Goal: Task Accomplishment & Management: Manage account settings

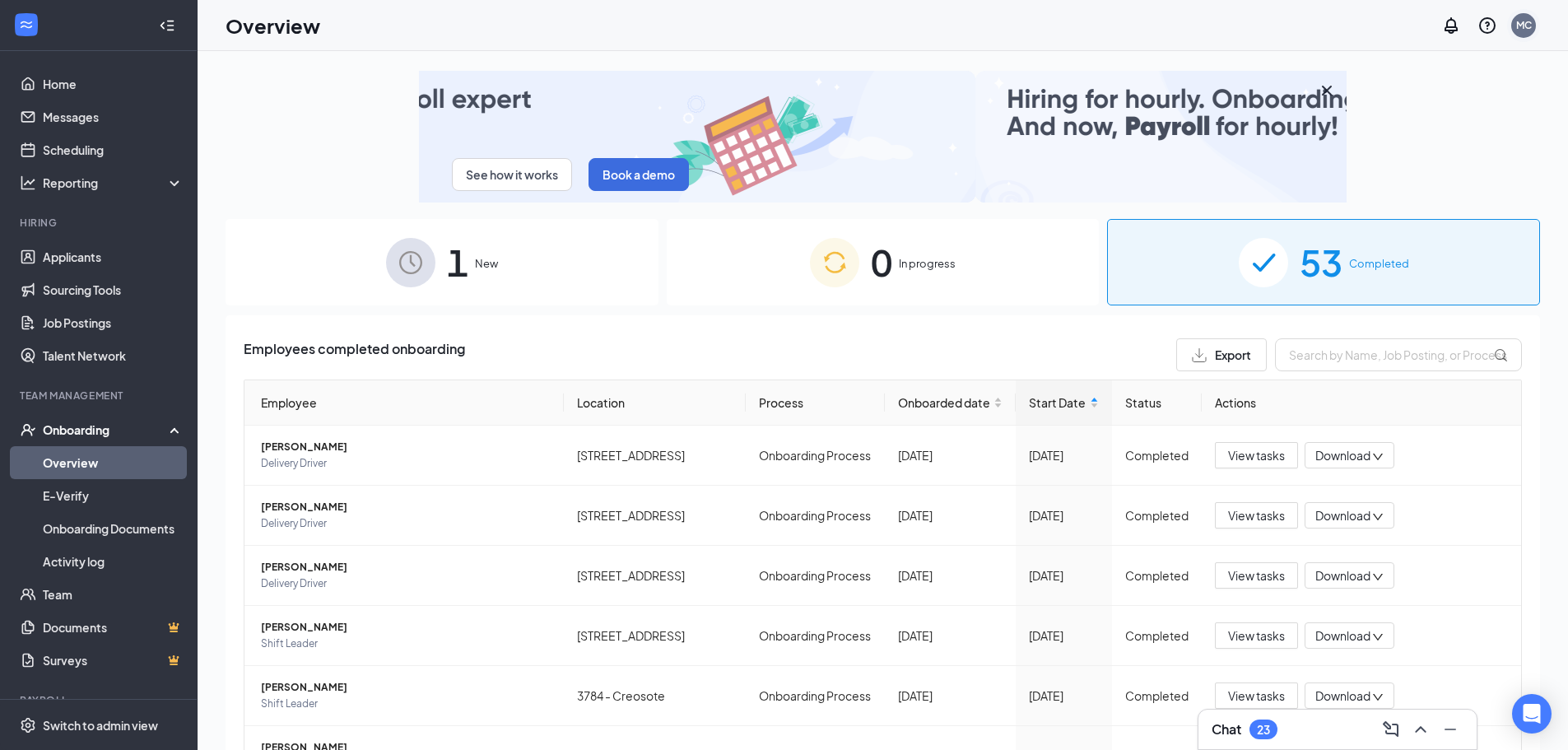
click at [1538, 27] on div "MC" at bounding box center [1524, 26] width 33 height 33
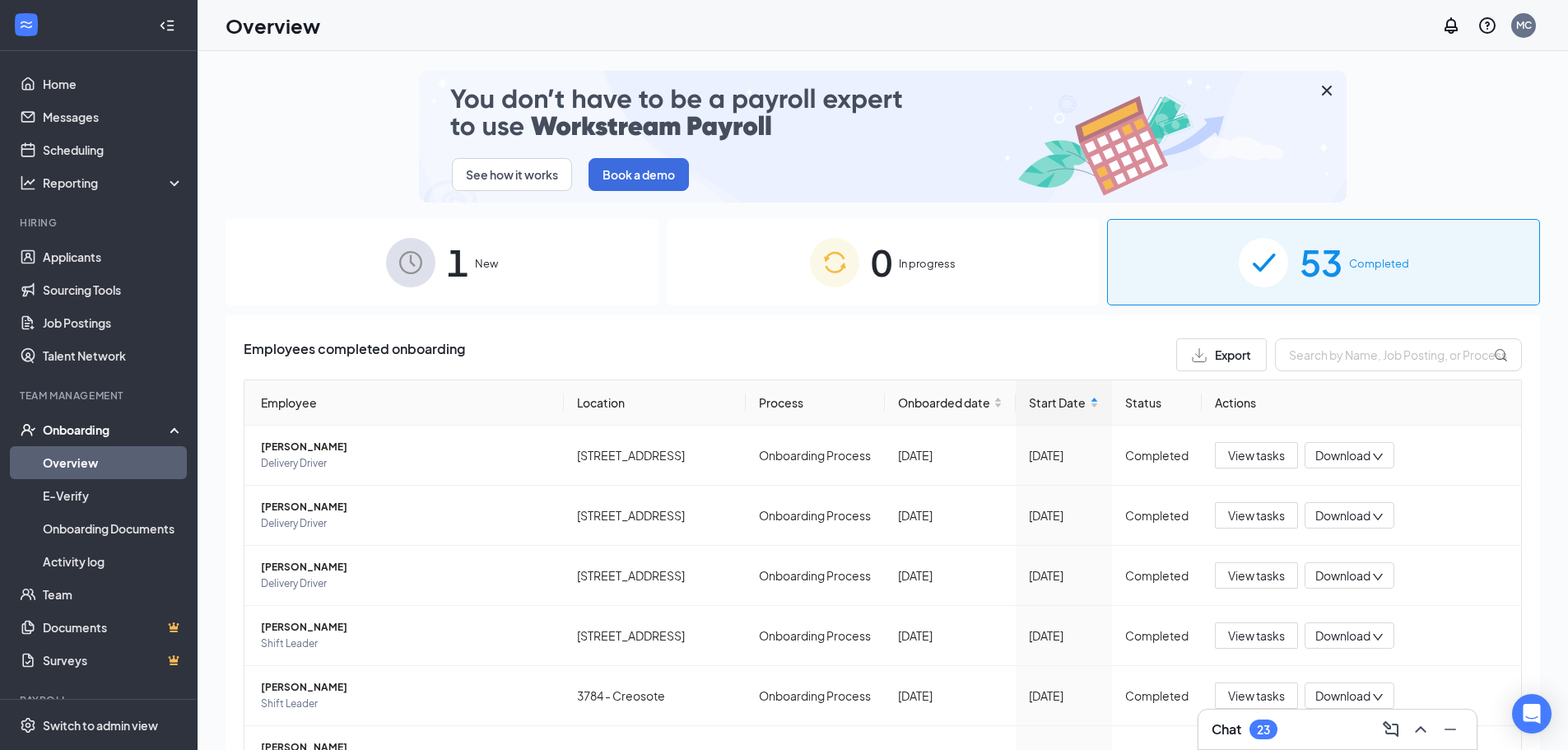
click at [1507, 32] on div "MC" at bounding box center [1488, 26] width 106 height 33
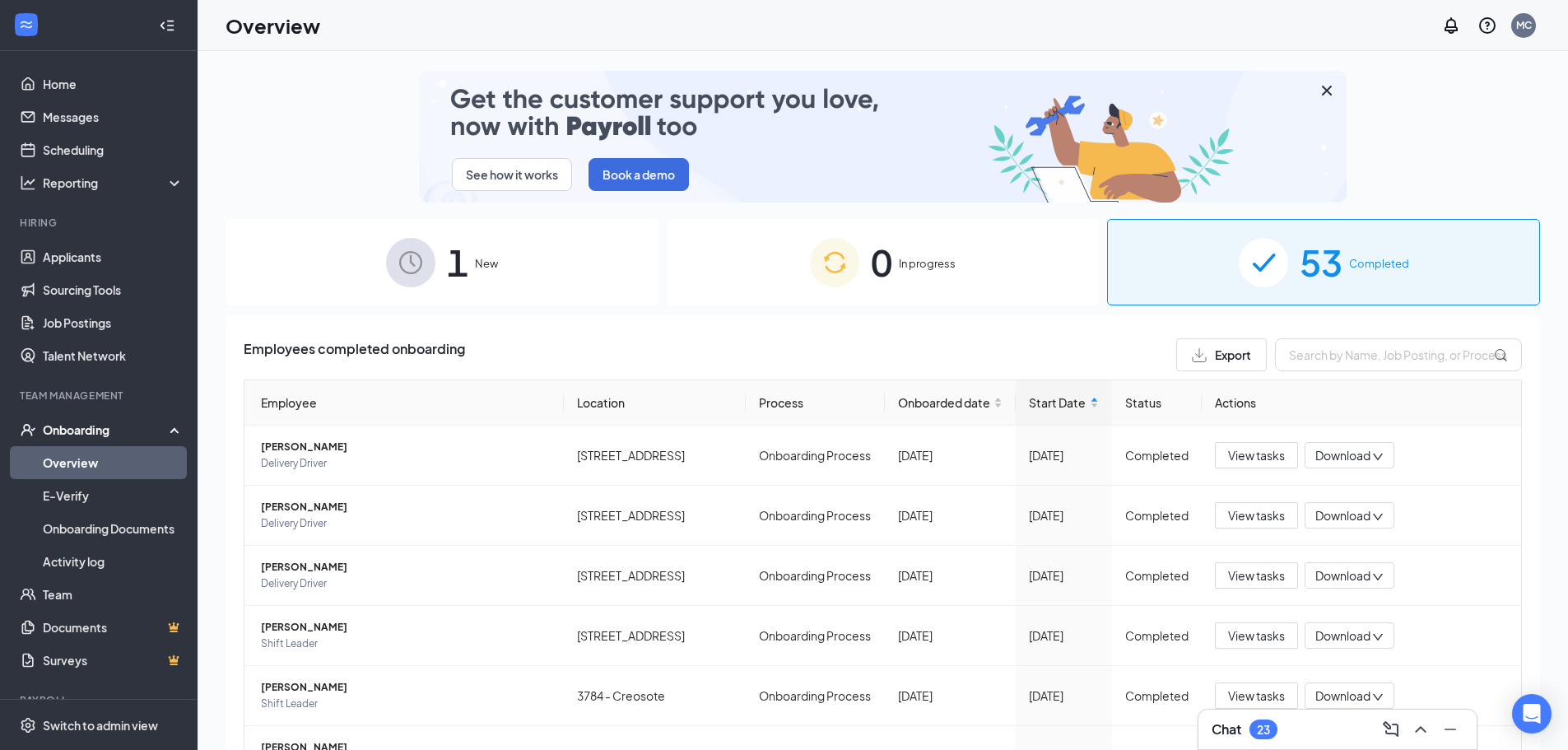
click at [1554, 20] on div "Overview MC" at bounding box center [883, 26] width 1371 height 51
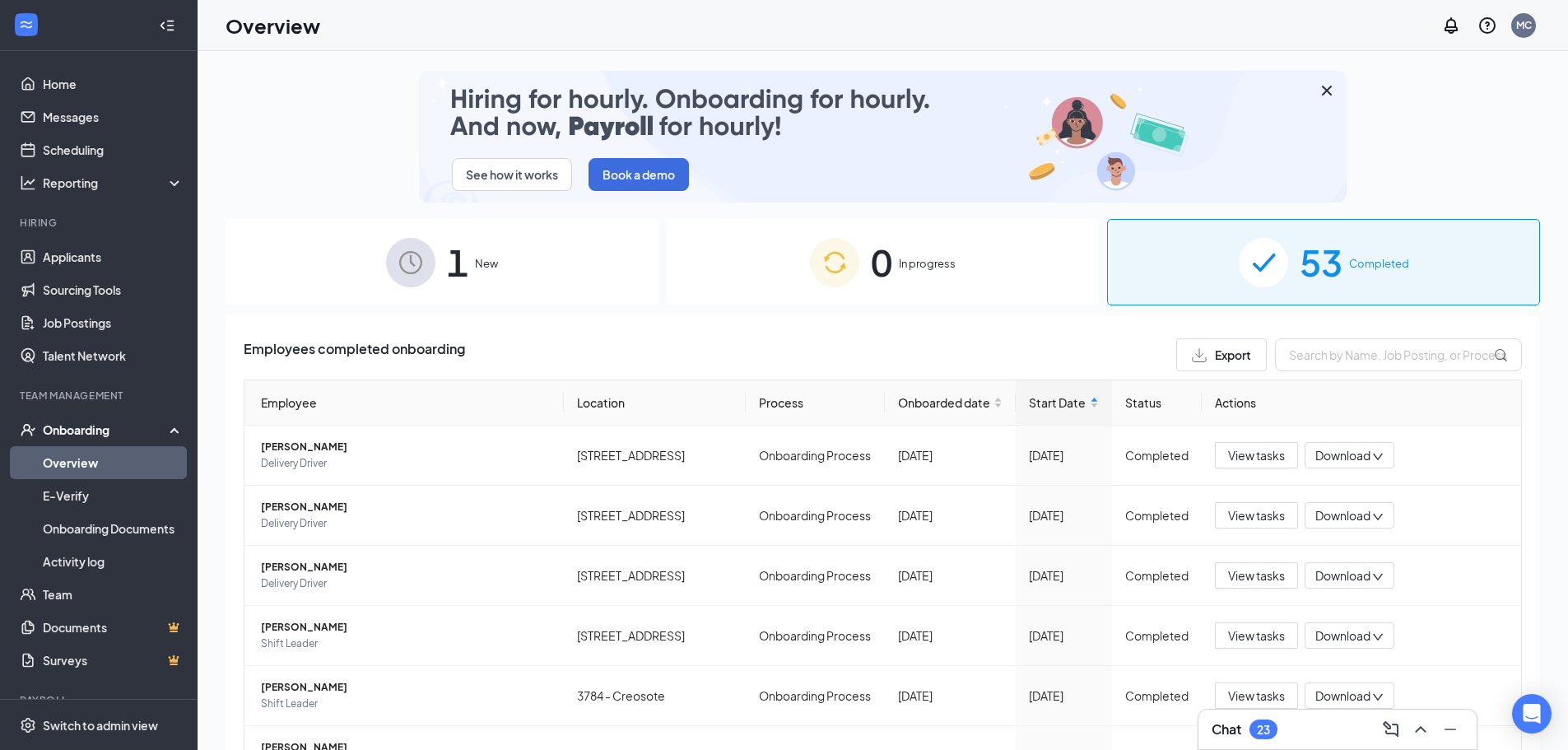
click at [1548, 23] on div "Overview MC" at bounding box center [883, 26] width 1371 height 51
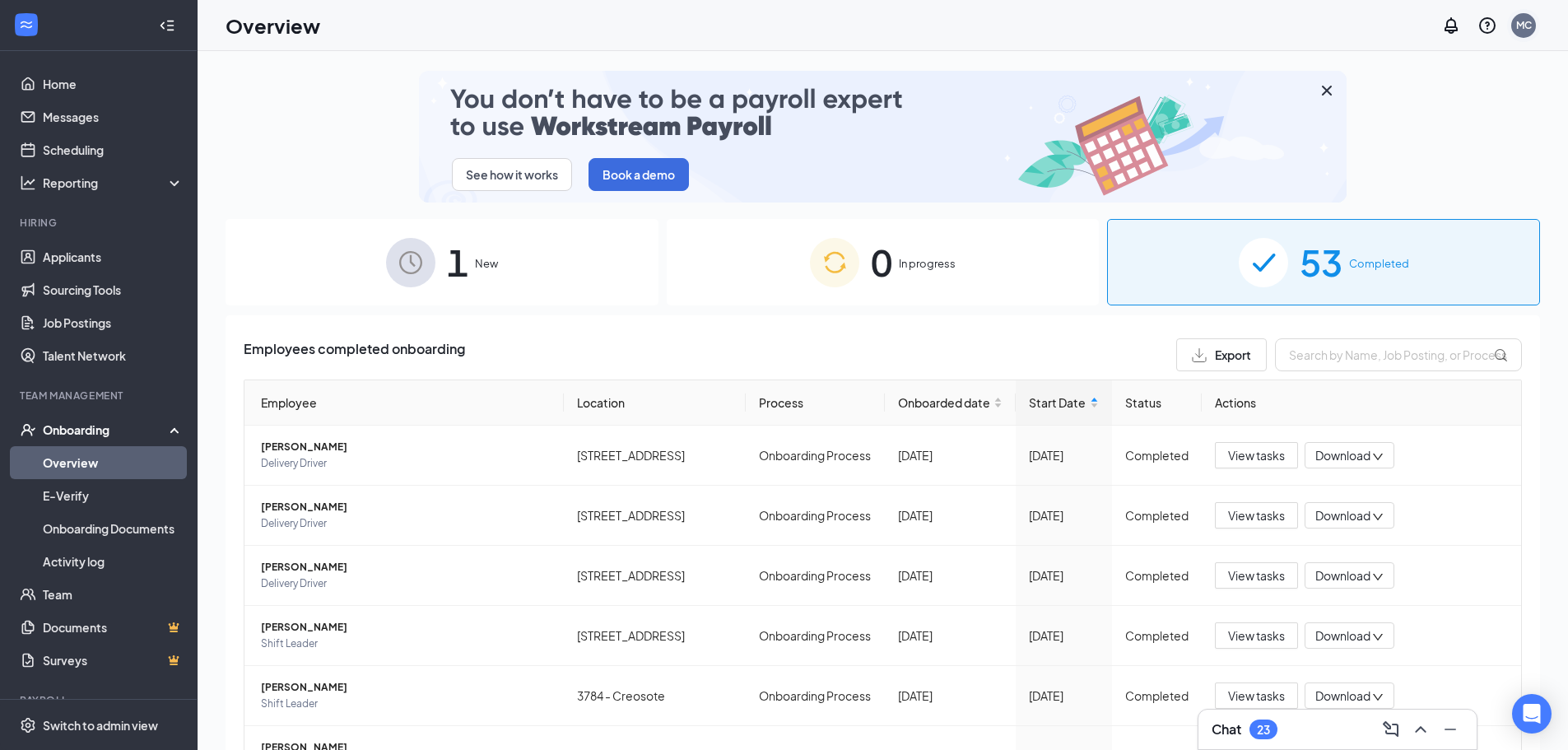
click at [1520, 26] on div "MC" at bounding box center [1525, 25] width 15 height 14
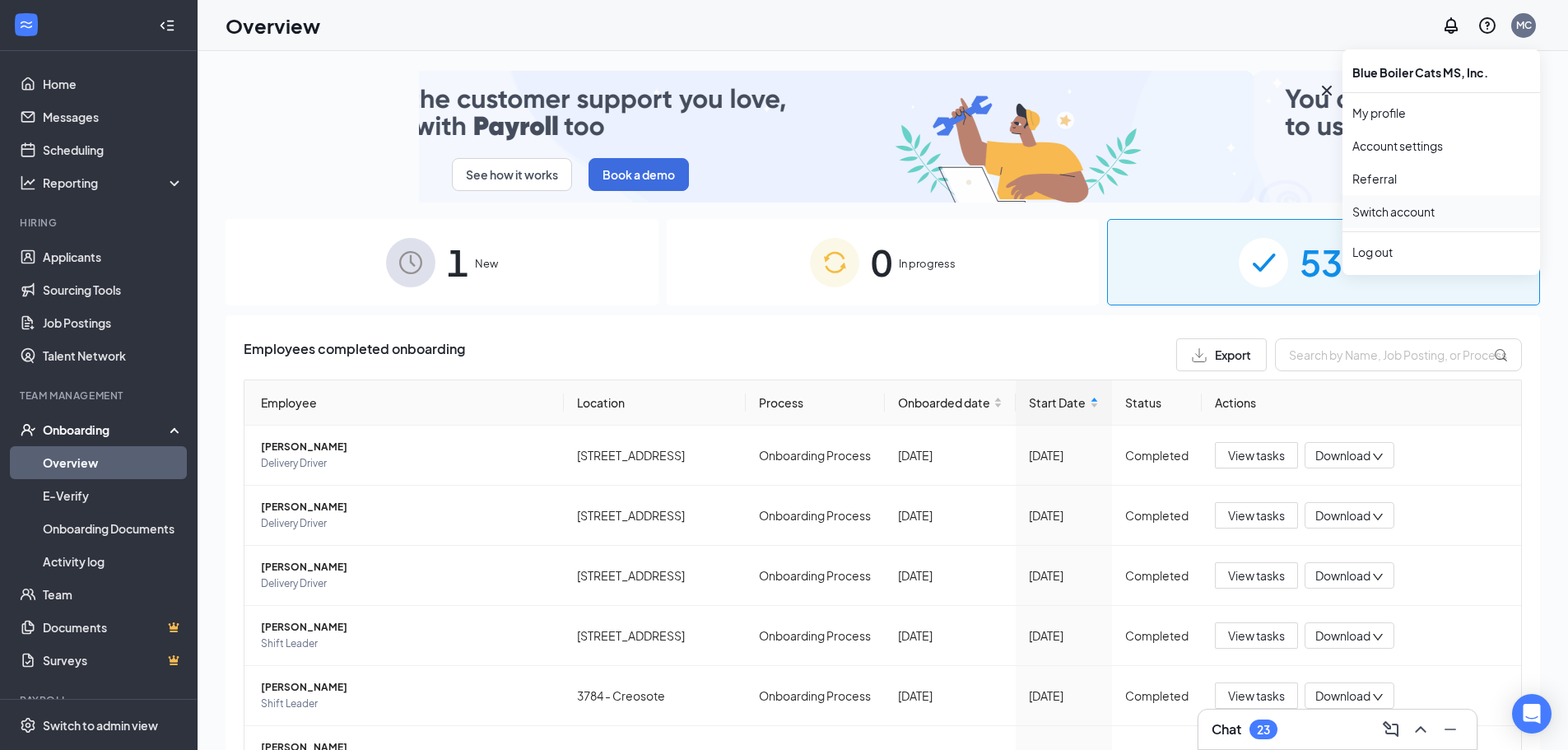
click at [1435, 219] on link "Switch account" at bounding box center [1393, 211] width 83 height 14
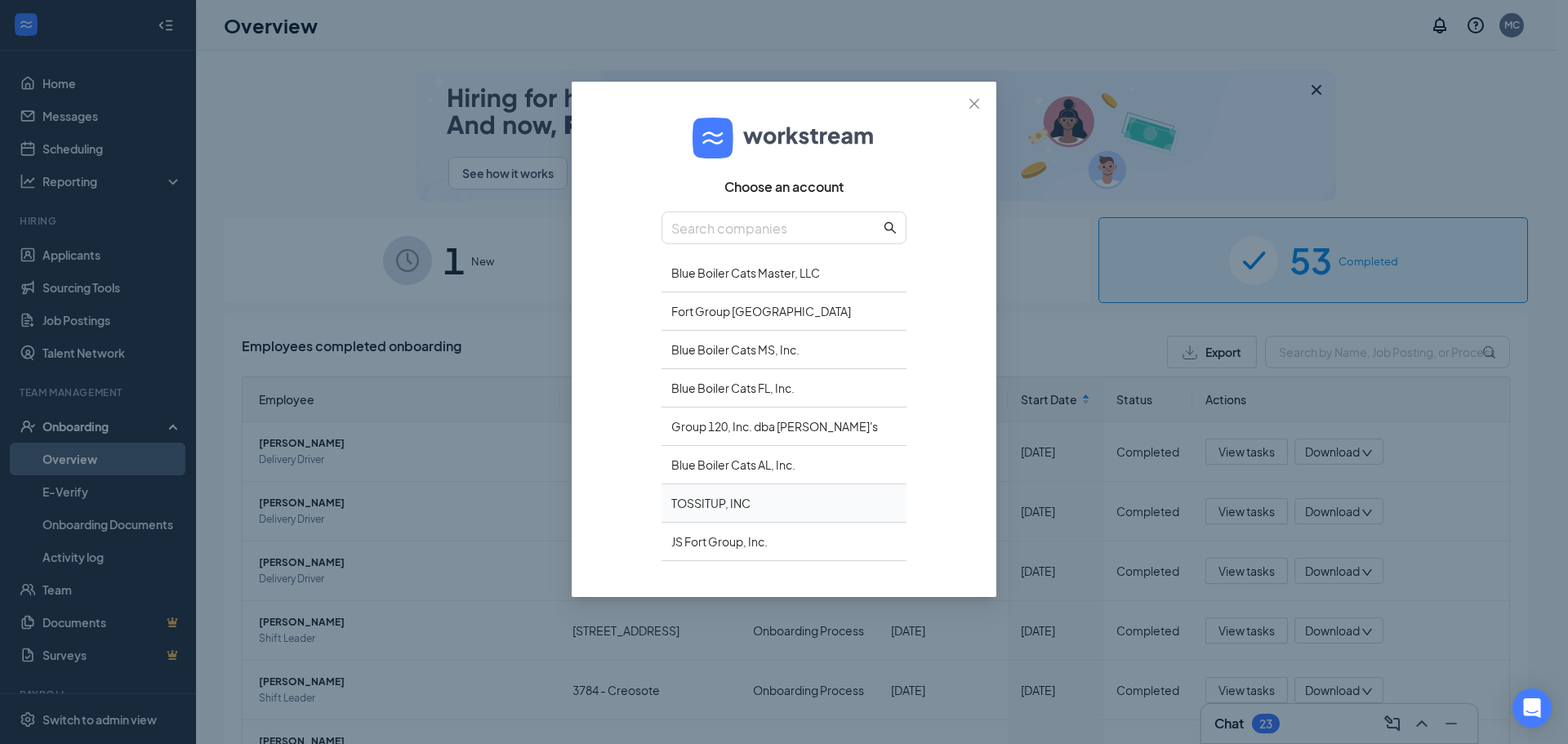
click at [715, 511] on div "TOSSITUP, INC" at bounding box center [784, 503] width 245 height 38
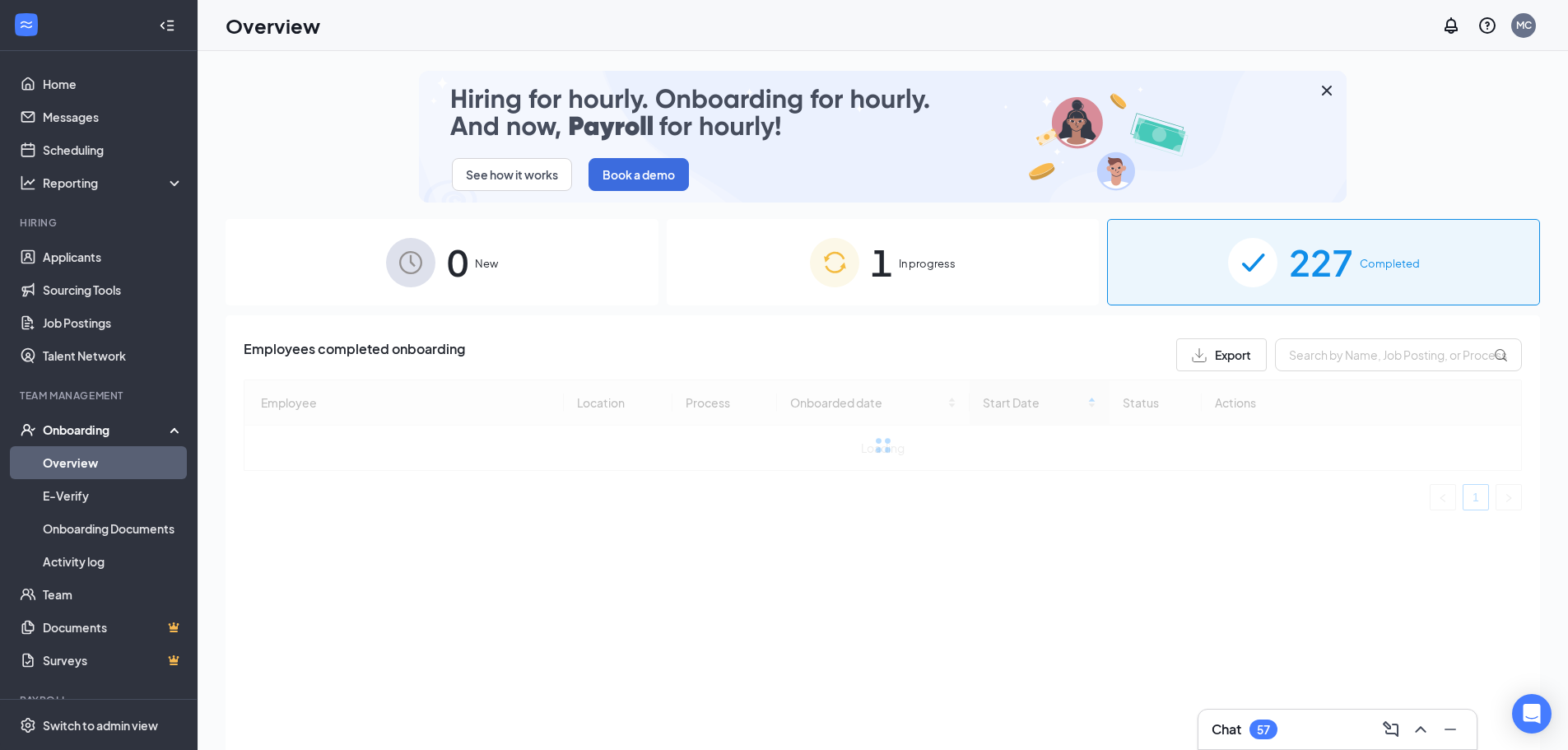
click at [944, 246] on div "1 In progress" at bounding box center [883, 262] width 433 height 86
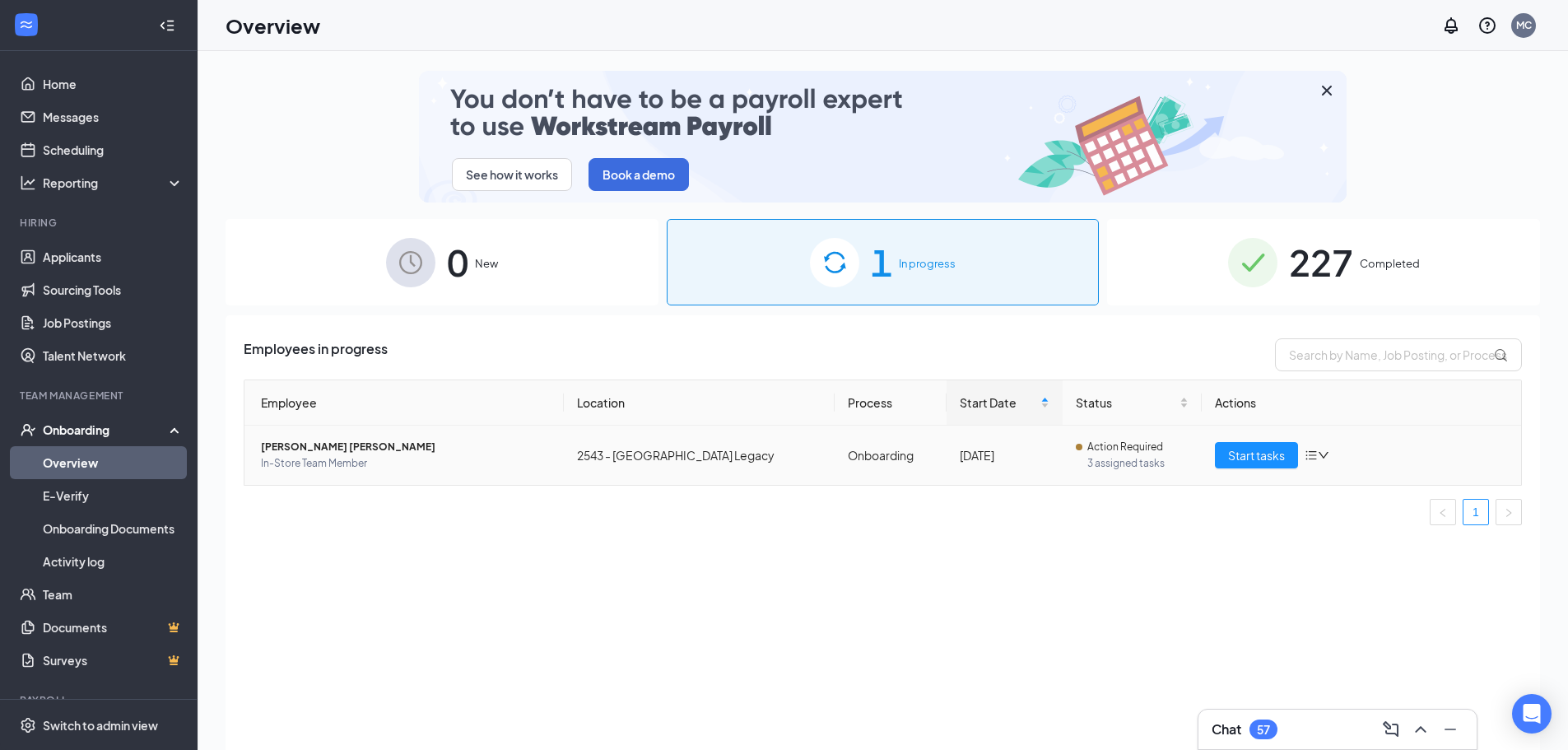
click at [659, 450] on td "2543 - [GEOGRAPHIC_DATA] Legacy" at bounding box center [699, 455] width 272 height 60
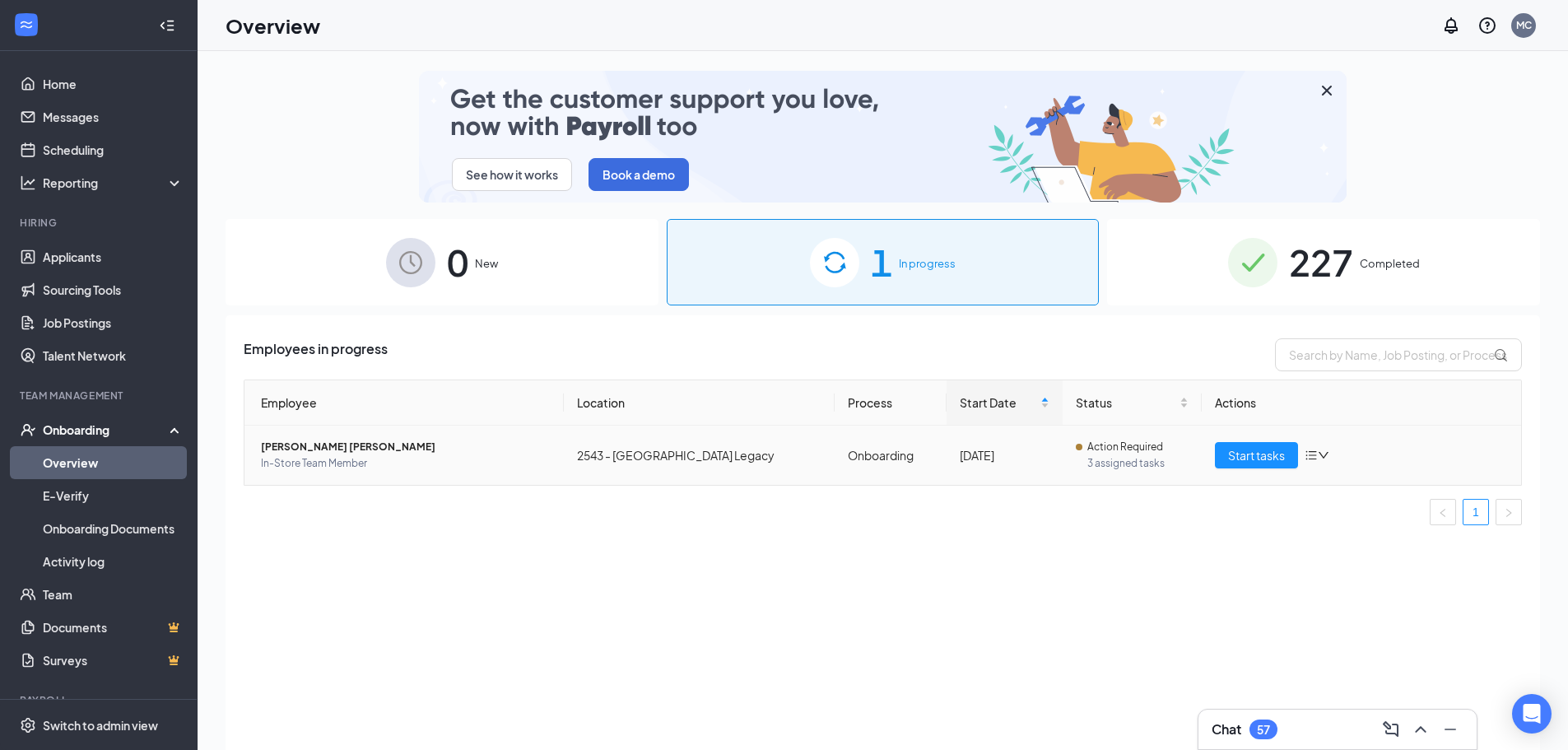
click at [505, 467] on span "In-Store Team Member" at bounding box center [406, 463] width 290 height 16
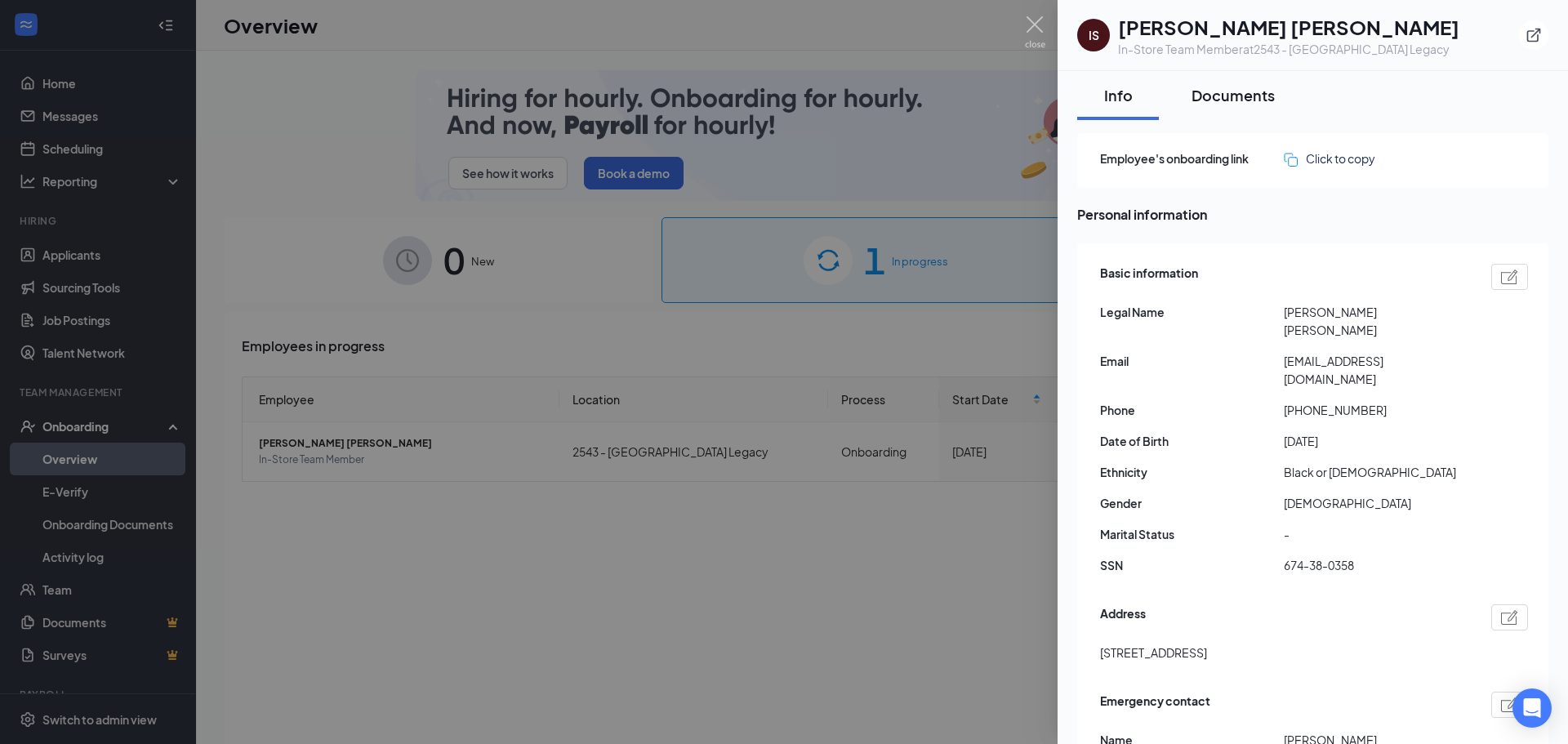
click at [1239, 103] on div "Documents" at bounding box center [1233, 95] width 83 height 20
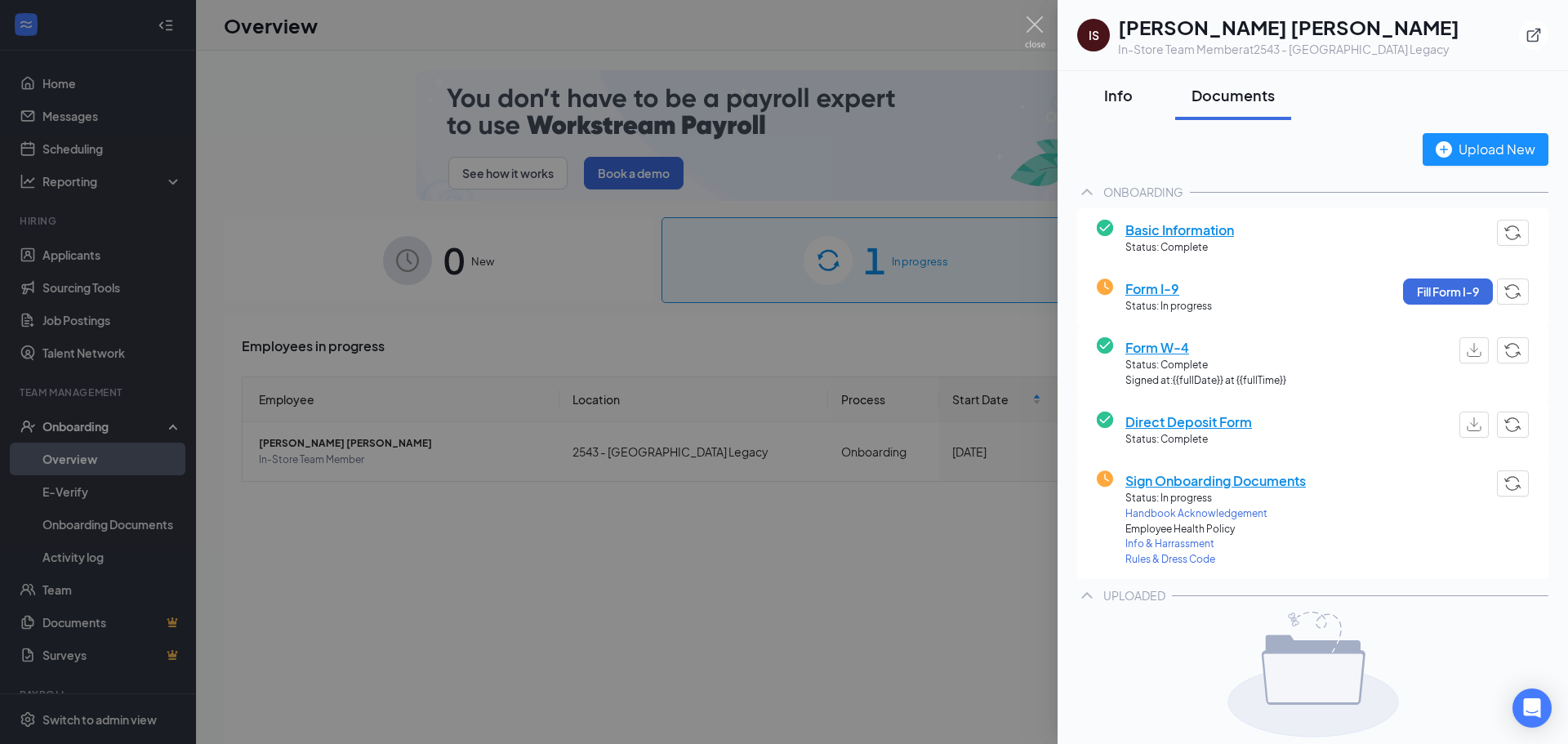
click at [1096, 92] on div "Info" at bounding box center [1118, 95] width 49 height 20
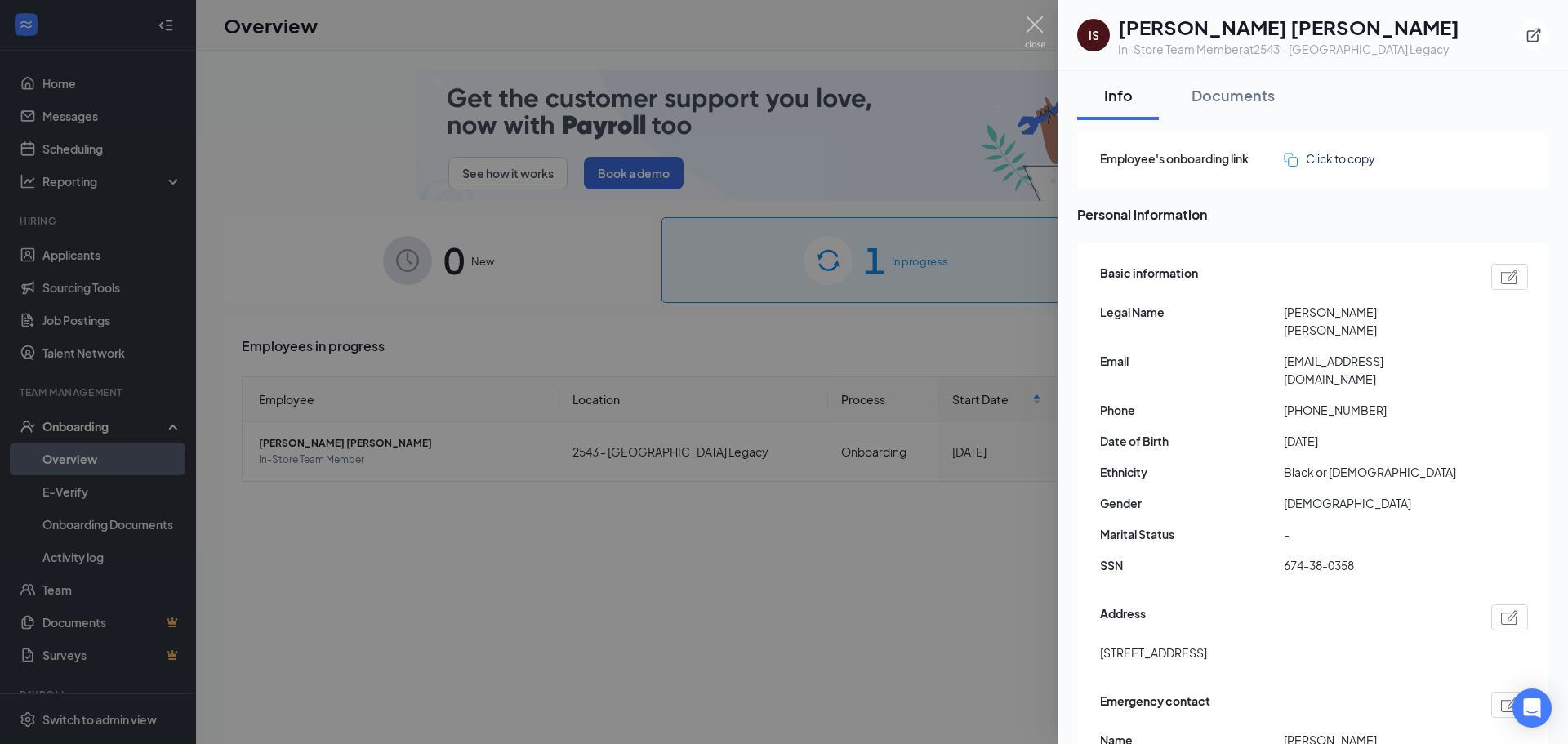
click at [902, 717] on div at bounding box center [784, 372] width 1568 height 744
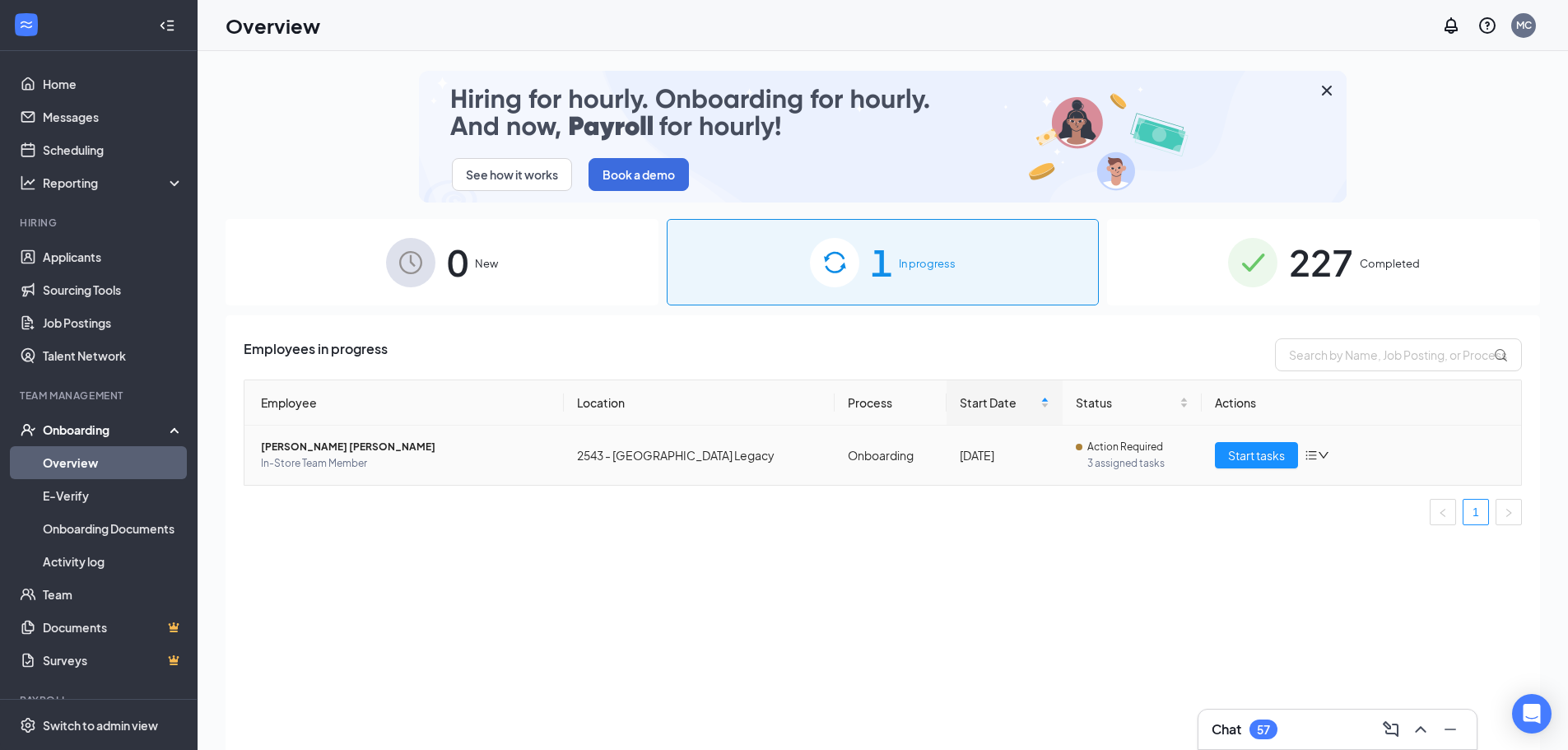
click at [1245, 441] on td "Start tasks" at bounding box center [1362, 455] width 320 height 60
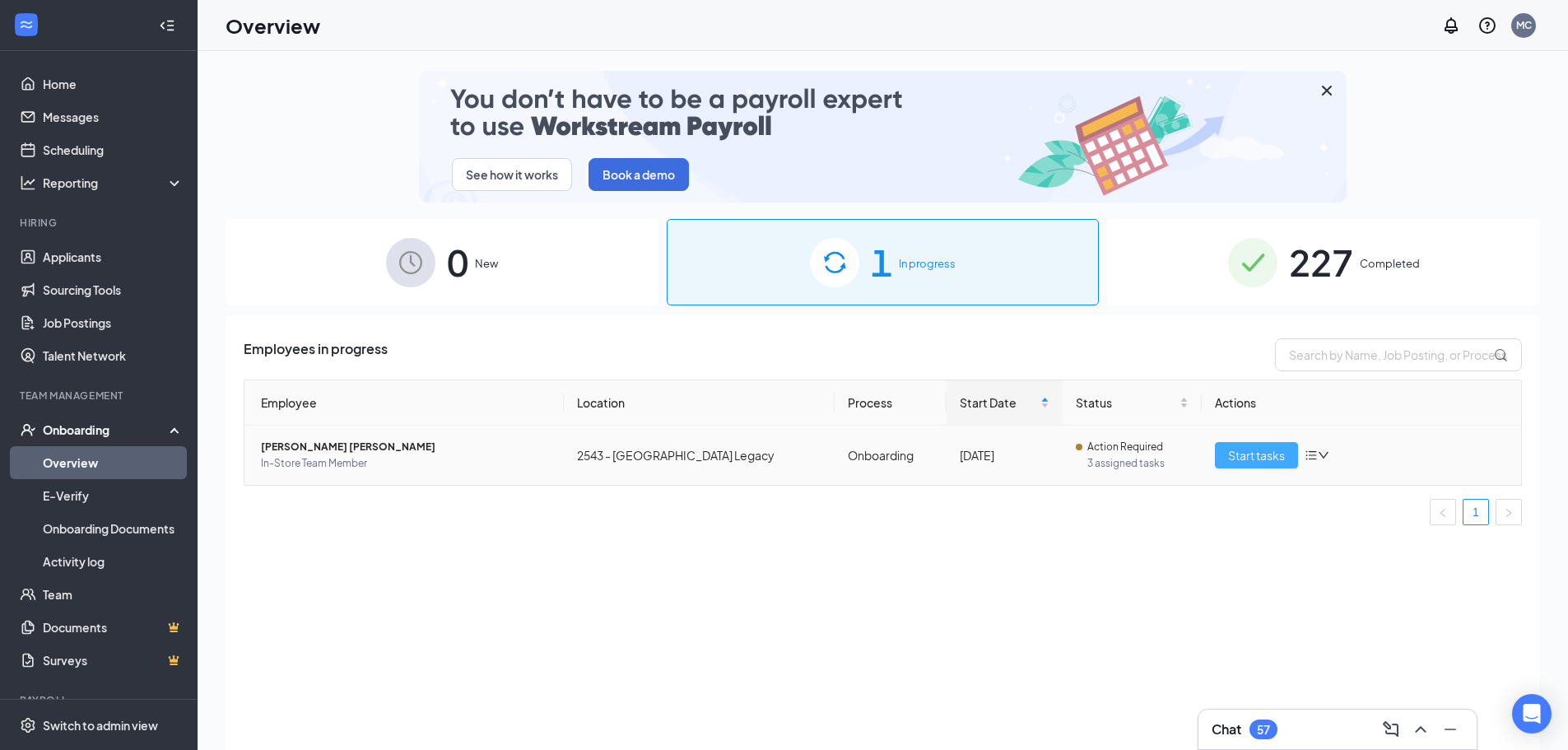
click at [1238, 455] on span "Start tasks" at bounding box center [1257, 454] width 57 height 18
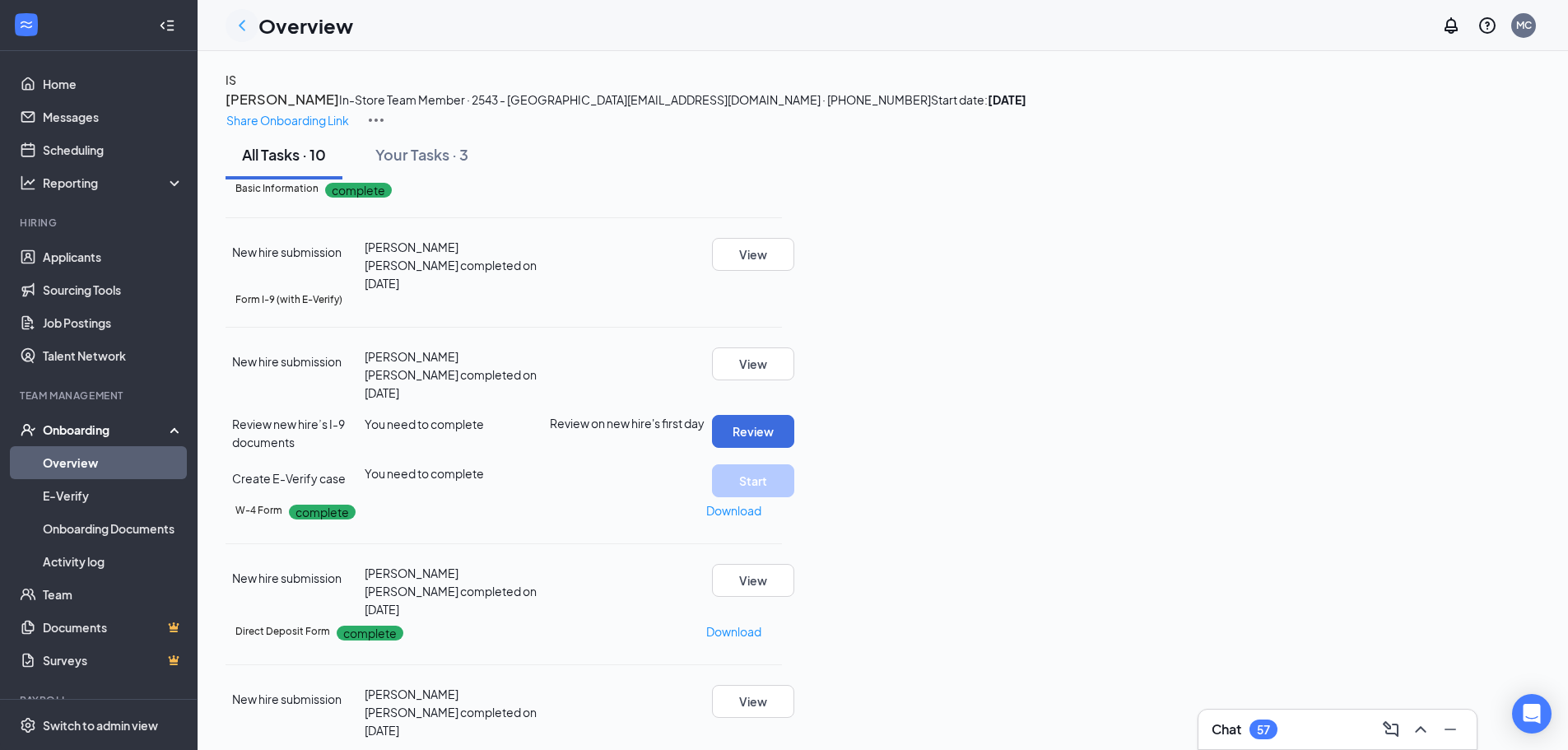
click at [246, 23] on icon "ChevronLeft" at bounding box center [241, 25] width 20 height 20
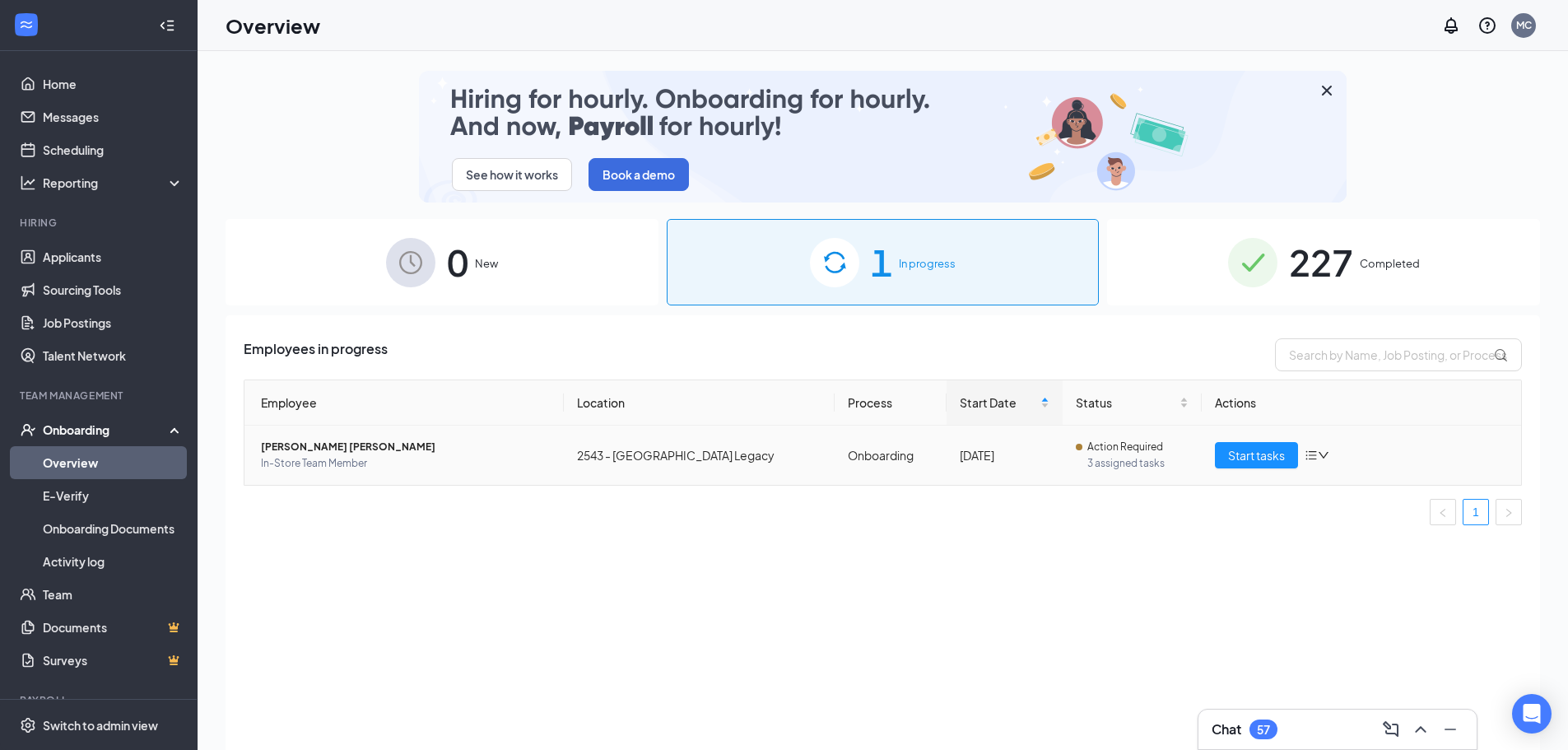
click at [402, 442] on span "[PERSON_NAME] [PERSON_NAME]" at bounding box center [406, 447] width 290 height 16
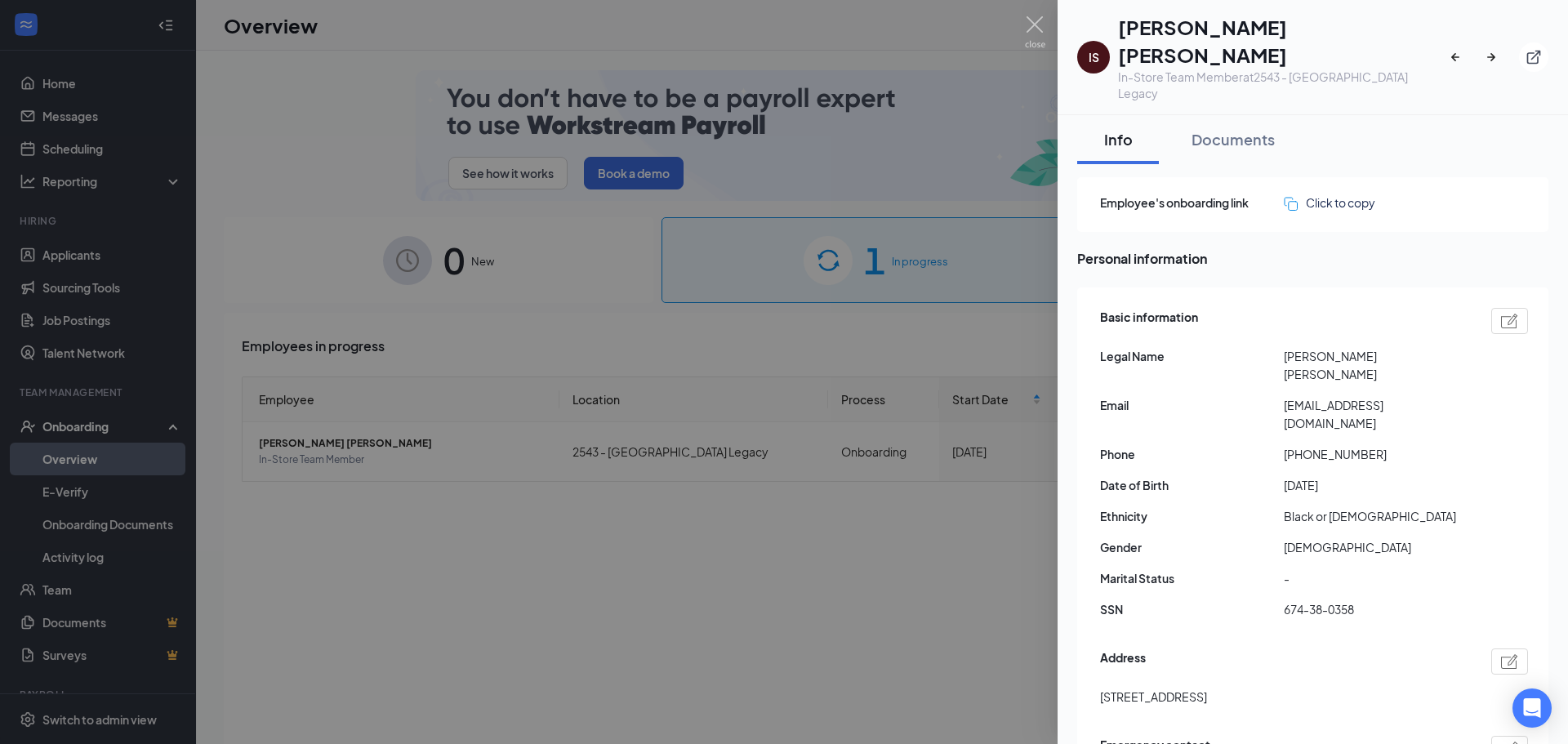
click at [1349, 396] on span "[EMAIL_ADDRESS][DOMAIN_NAME]" at bounding box center [1375, 413] width 184 height 36
copy span "[EMAIL_ADDRESS][DOMAIN_NAME]"
click at [1284, 128] on button "Documents" at bounding box center [1233, 140] width 116 height 49
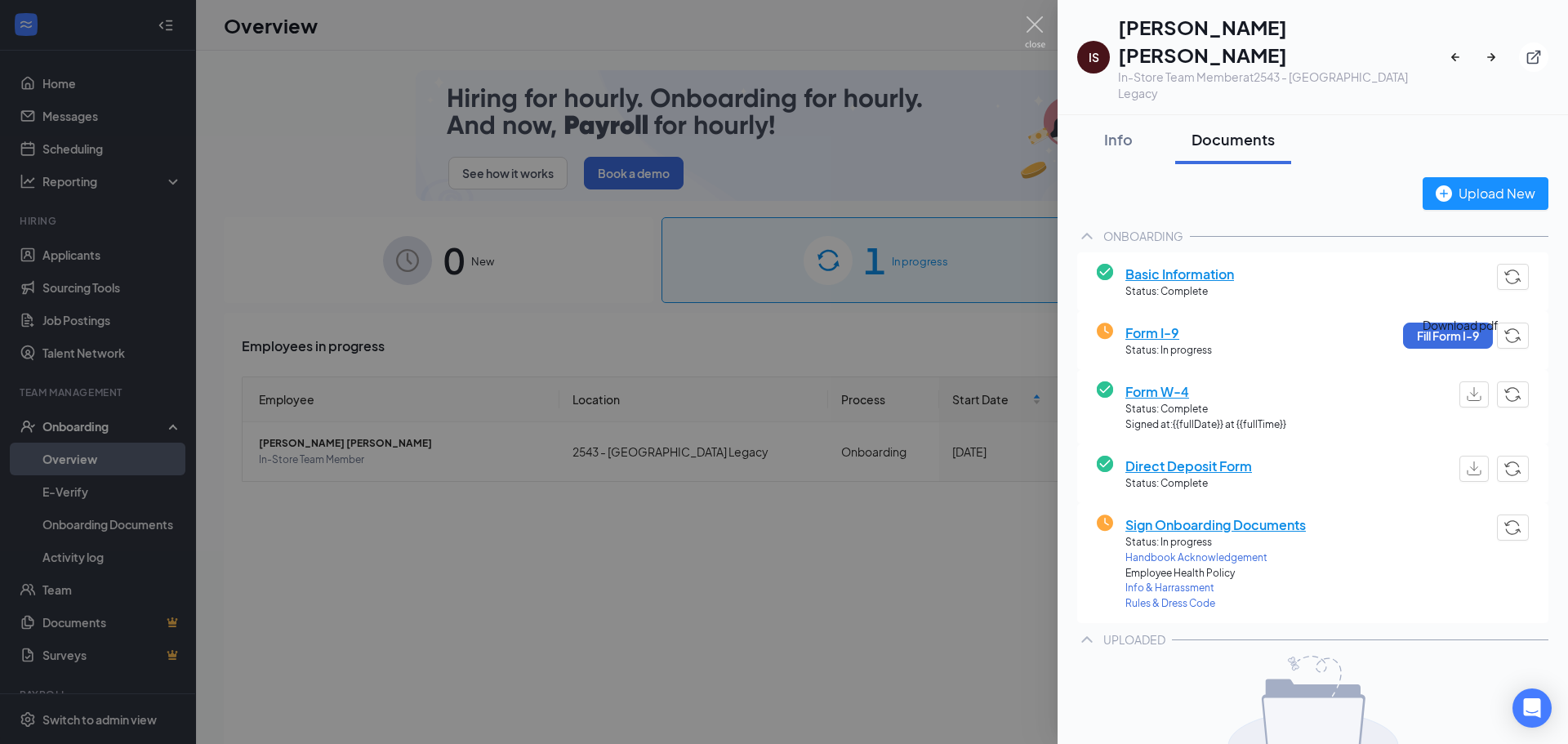
click at [1467, 387] on img "button" at bounding box center [1473, 394] width 14 height 14
click at [1150, 122] on button "Info" at bounding box center [1118, 140] width 82 height 49
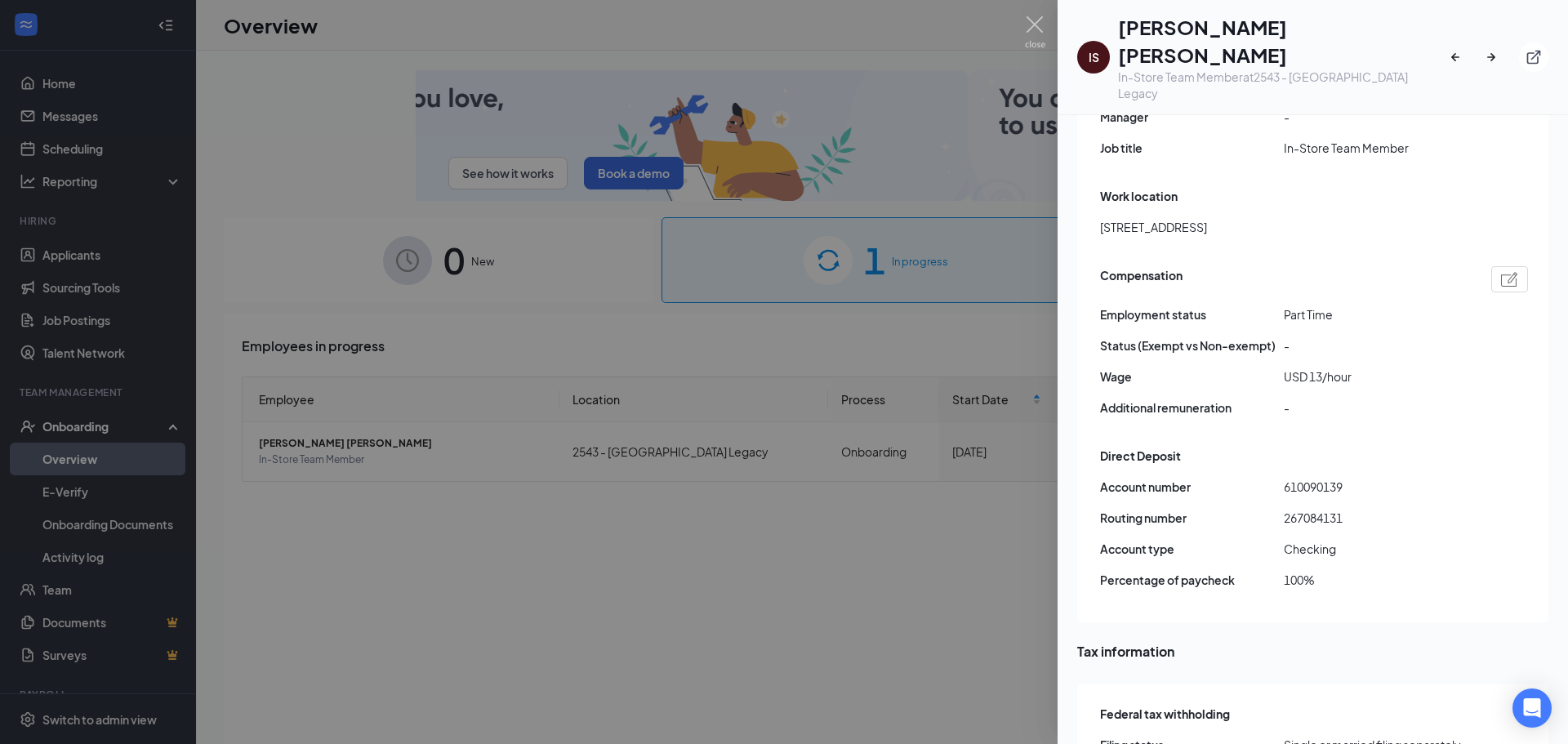
scroll to position [1061, 0]
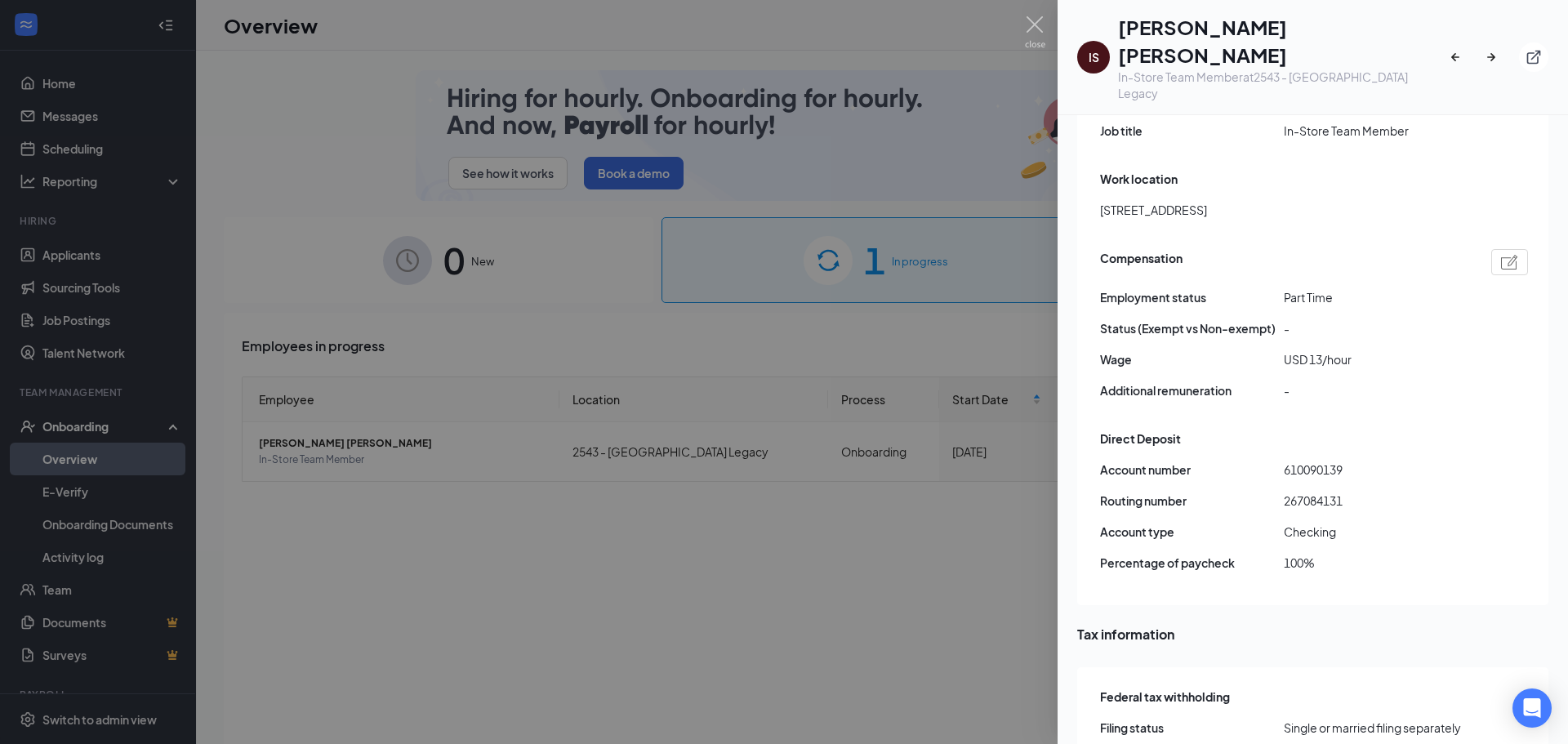
click at [1323, 491] on span "267084131" at bounding box center [1375, 500] width 184 height 18
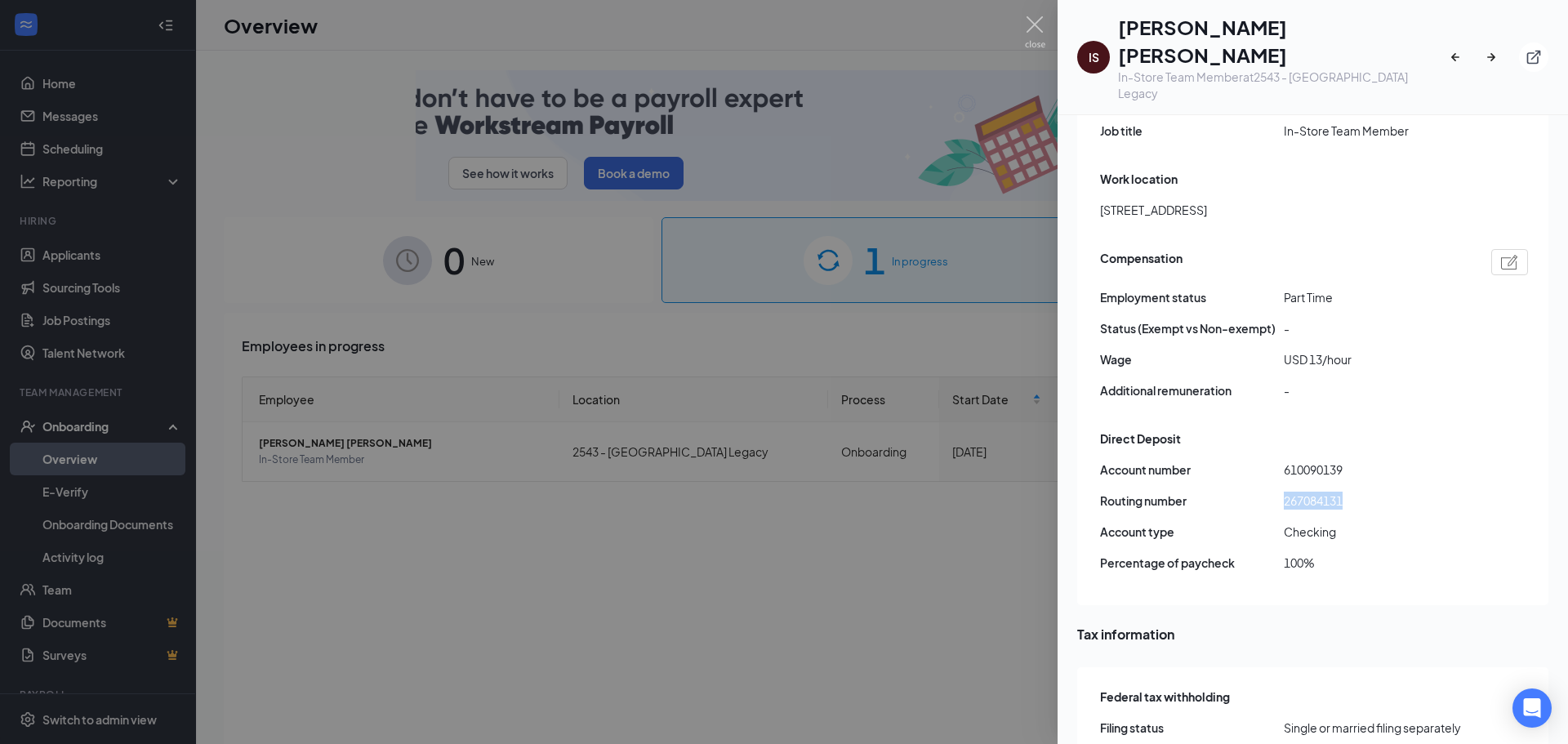
click at [1323, 491] on span "267084131" at bounding box center [1375, 500] width 184 height 18
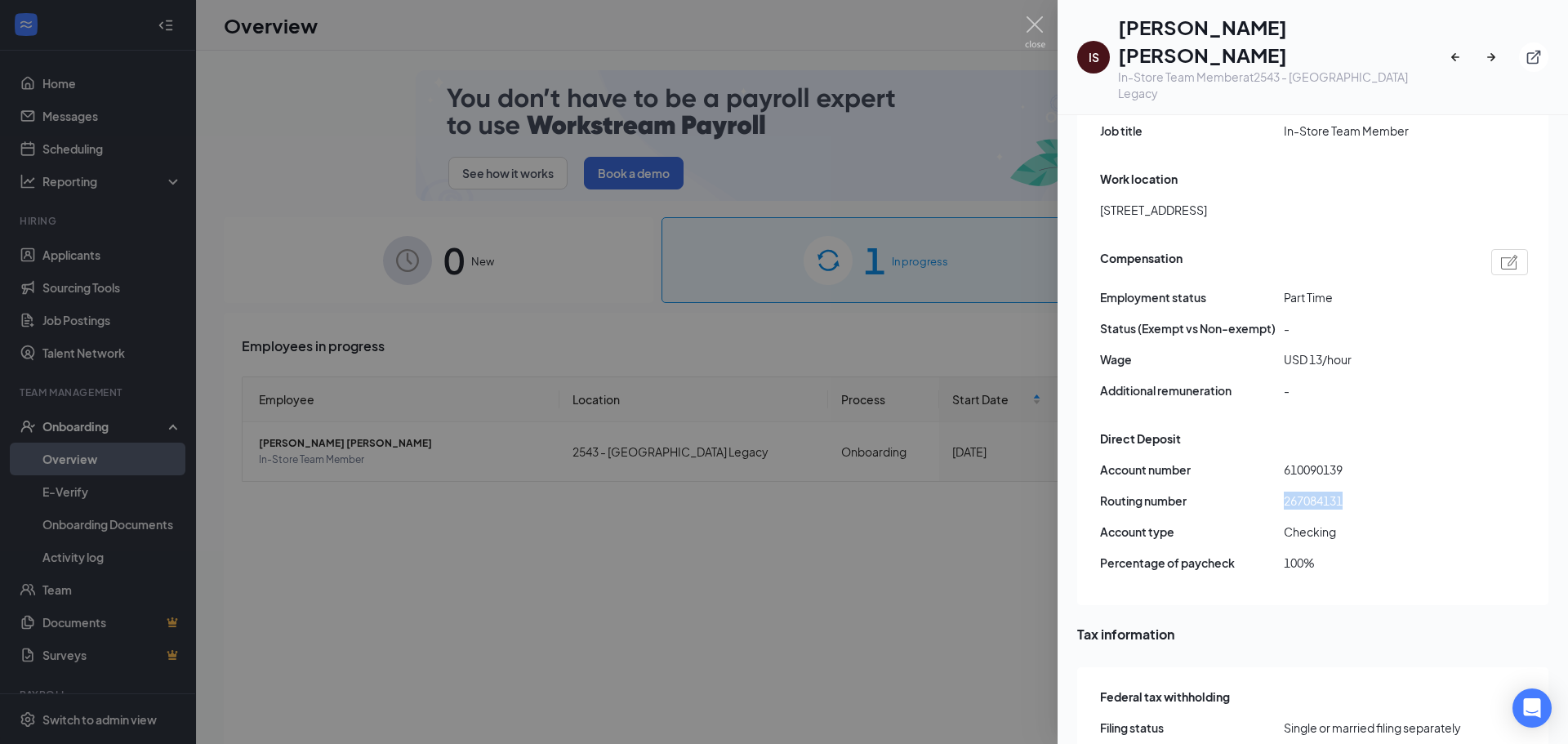
copy span "267084131"
click at [1314, 461] on span "610090139" at bounding box center [1375, 469] width 184 height 18
click at [1316, 461] on span "610090139" at bounding box center [1375, 469] width 184 height 18
copy span "610090139"
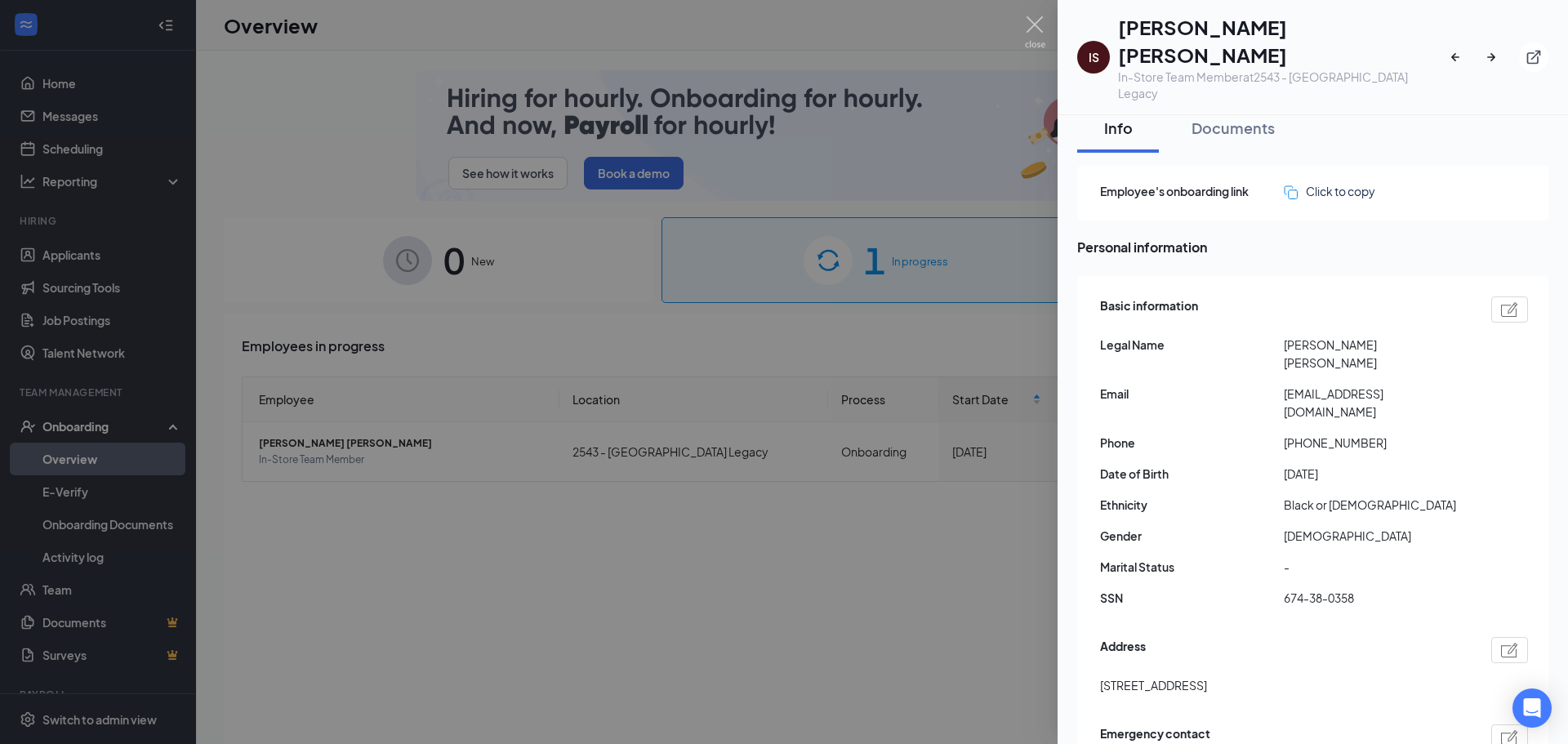
scroll to position [0, 0]
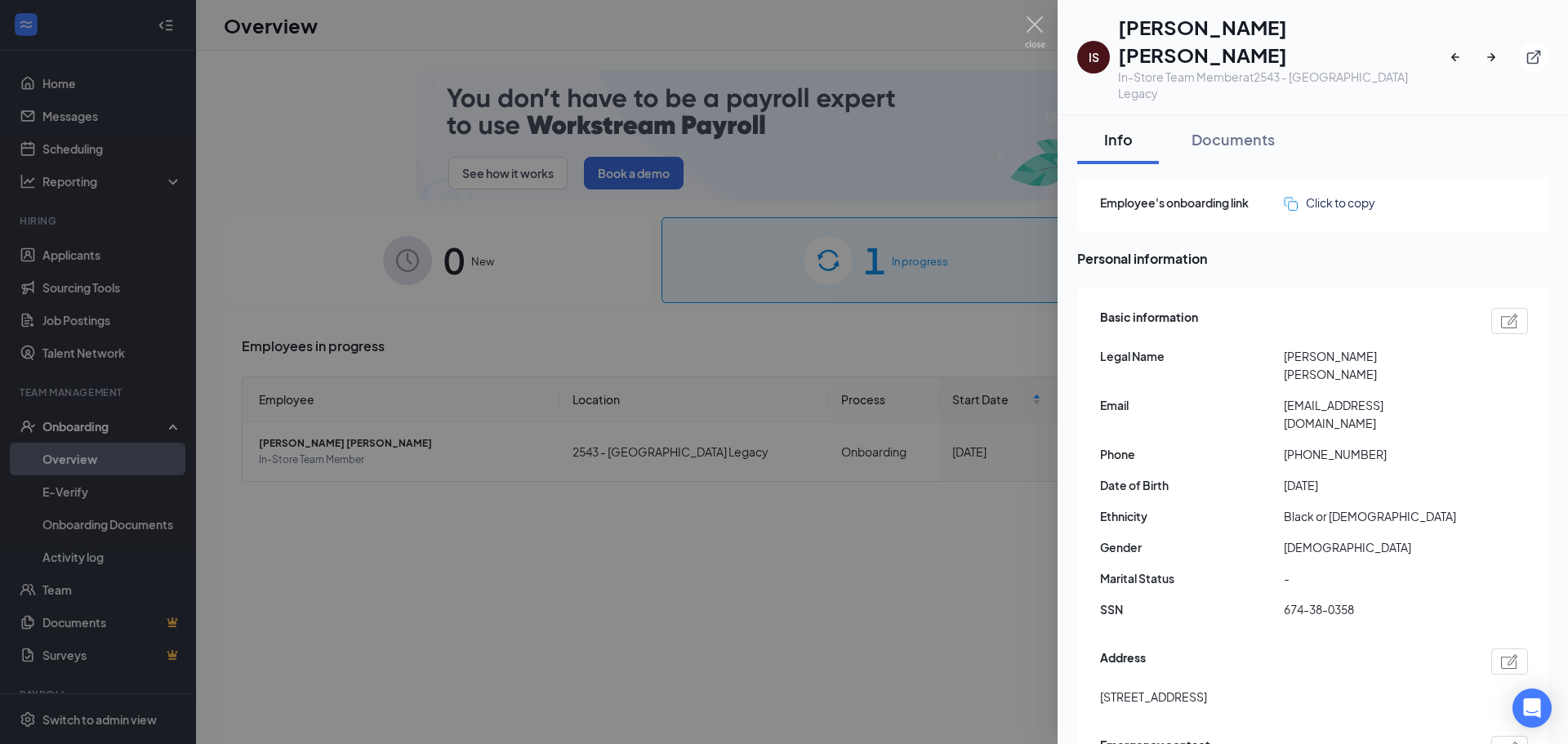
drag, startPoint x: 531, startPoint y: 345, endPoint x: 797, endPoint y: 315, distance: 267.7
click at [531, 345] on div at bounding box center [784, 372] width 1568 height 744
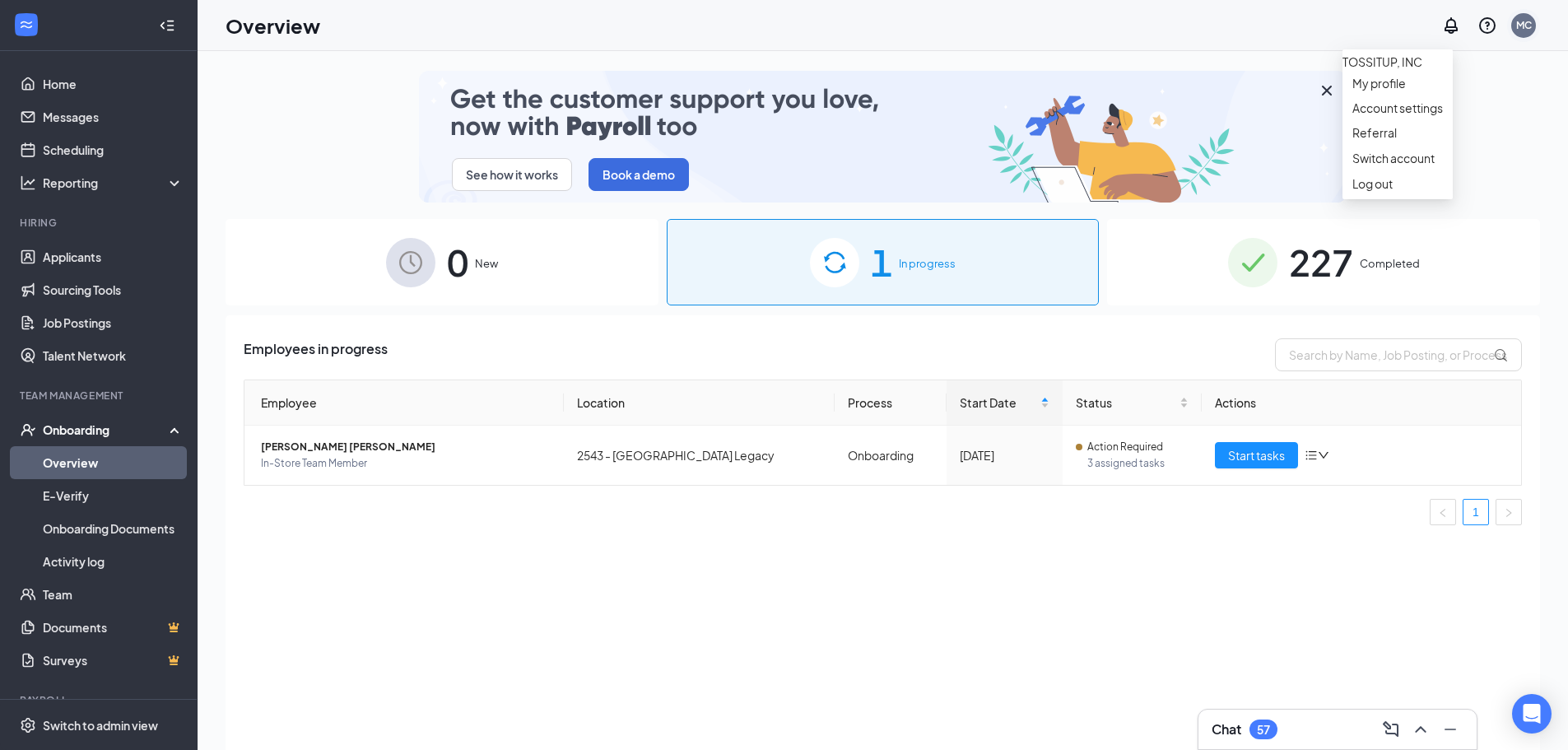
drag, startPoint x: 1534, startPoint y: 35, endPoint x: 1524, endPoint y: 33, distance: 10.2
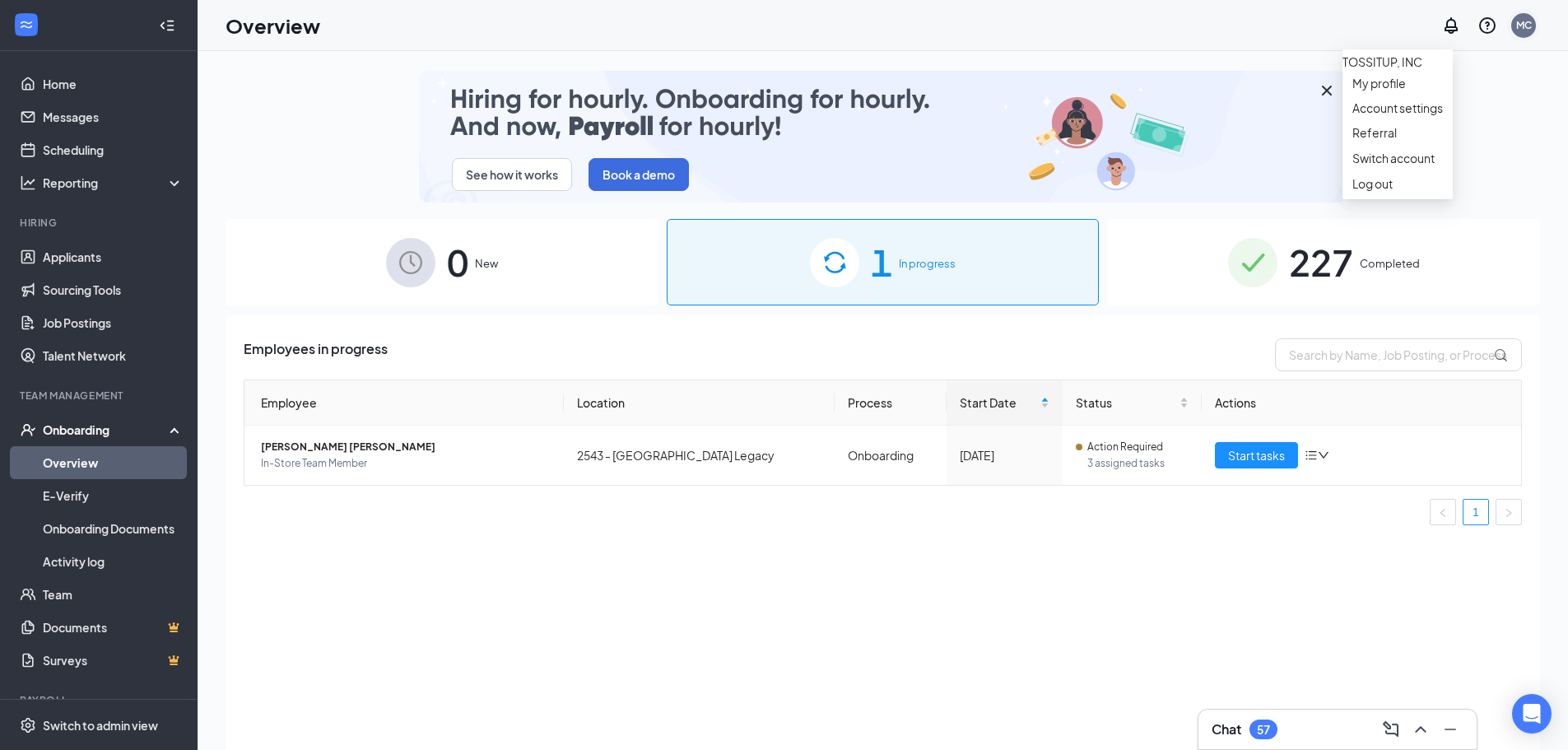
click at [1532, 35] on div "MC" at bounding box center [1524, 26] width 33 height 33
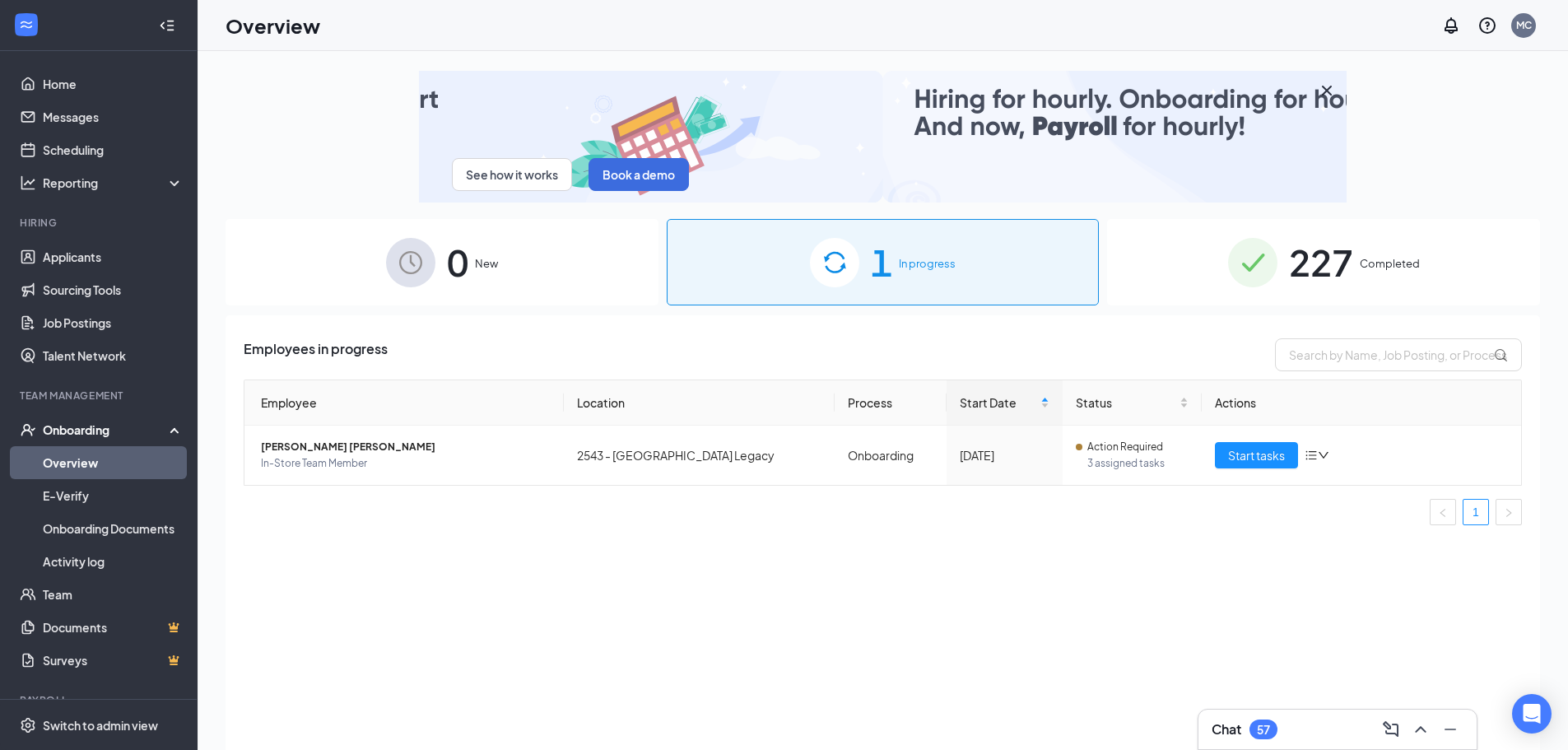
click at [1520, 37] on div "MC" at bounding box center [1524, 25] width 25 height 25
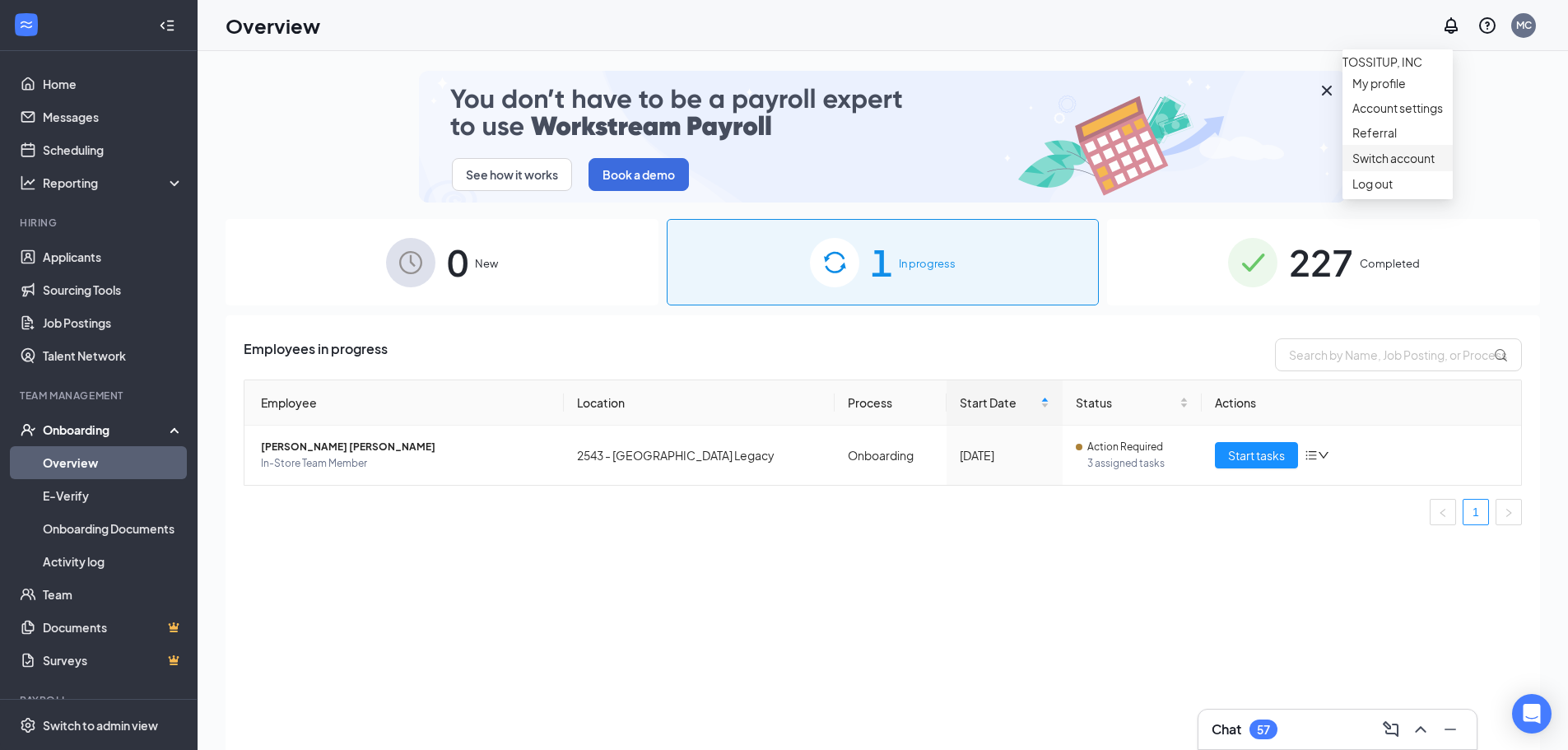
click at [1426, 165] on link "Switch account" at bounding box center [1393, 158] width 83 height 14
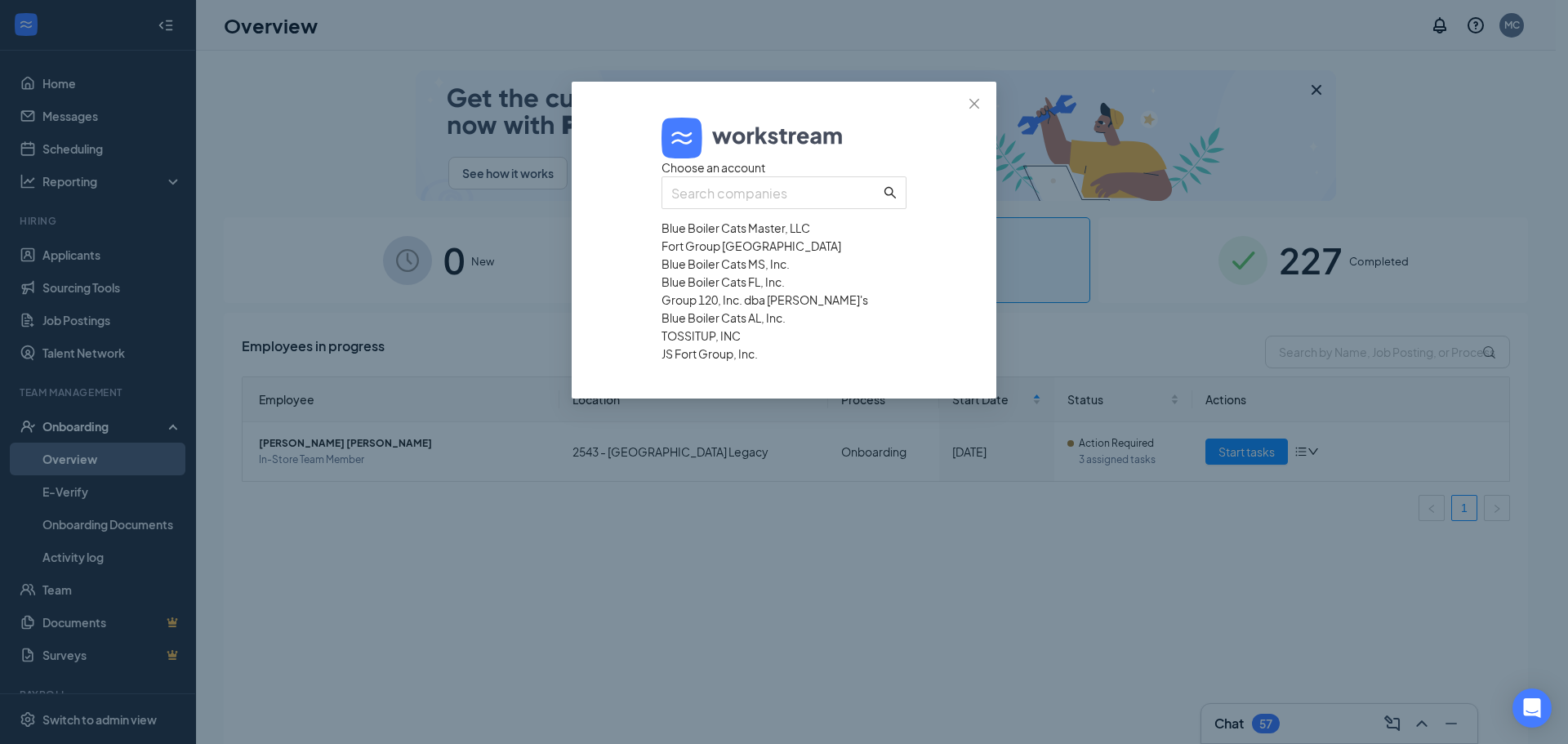
click at [781, 309] on div "Group 120, Inc. dba [PERSON_NAME]'s" at bounding box center [784, 299] width 245 height 18
